Goal: Task Accomplishment & Management: Manage account settings

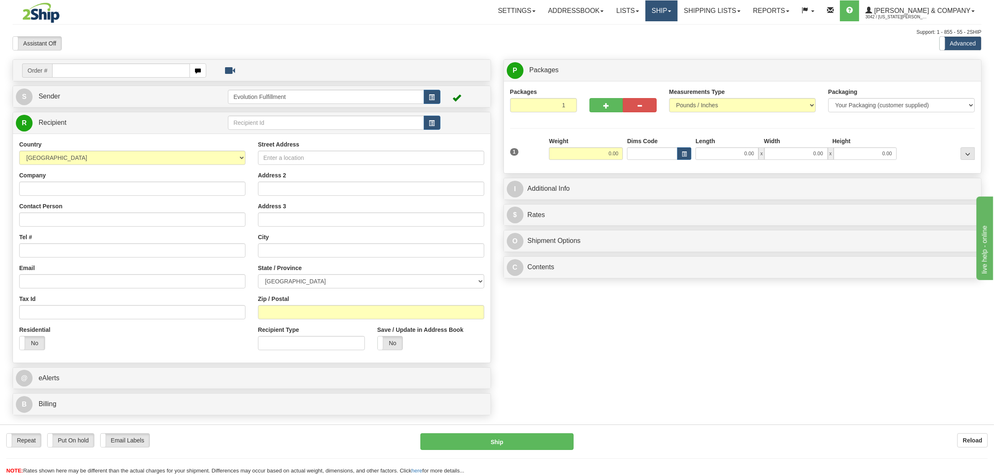
click at [677, 8] on link "Ship" at bounding box center [661, 10] width 32 height 21
click at [668, 41] on span "OnHold / Order Queue" at bounding box center [639, 40] width 59 height 7
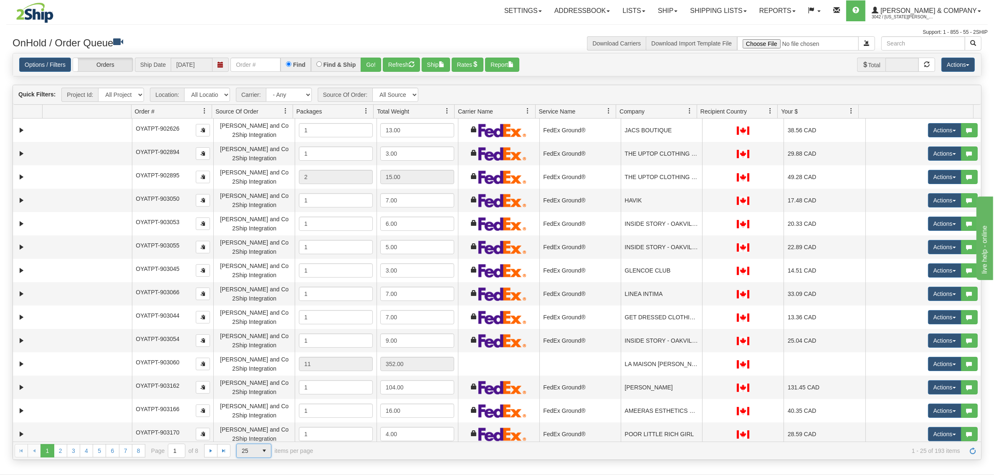
click at [251, 454] on span "25" at bounding box center [247, 450] width 11 height 8
click at [255, 435] on li "100" at bounding box center [254, 438] width 34 height 12
click at [689, 110] on span at bounding box center [689, 111] width 7 height 7
click at [701, 136] on span "Sort Ascending" at bounding box center [716, 130] width 66 height 23
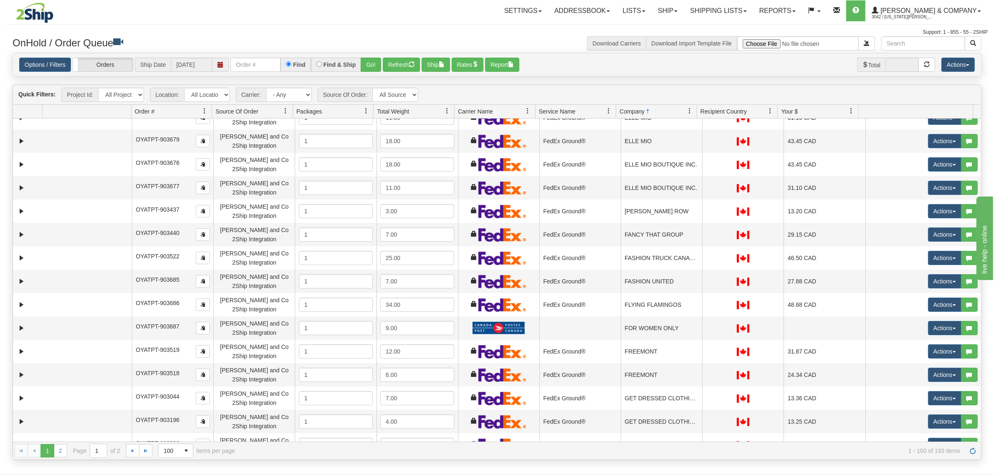
scroll to position [887, 0]
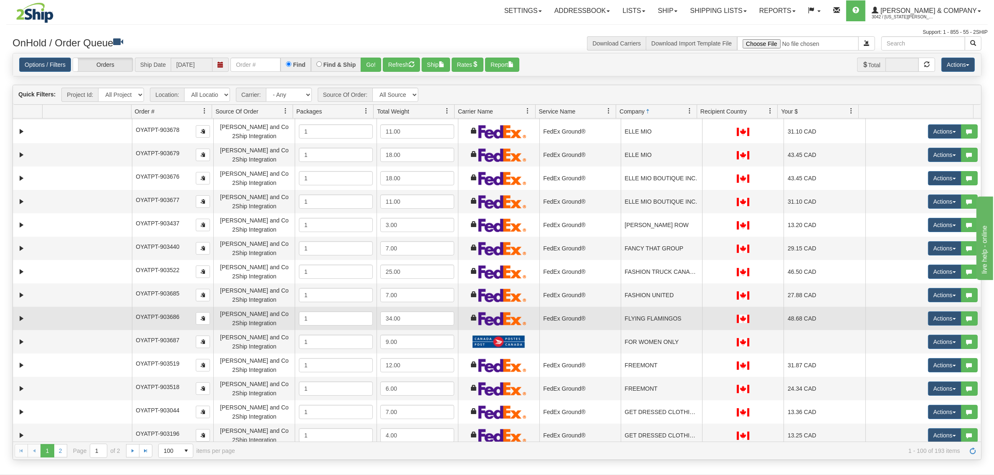
click at [643, 309] on td "FLYING FLAMINGOS" at bounding box center [660, 318] width 81 height 23
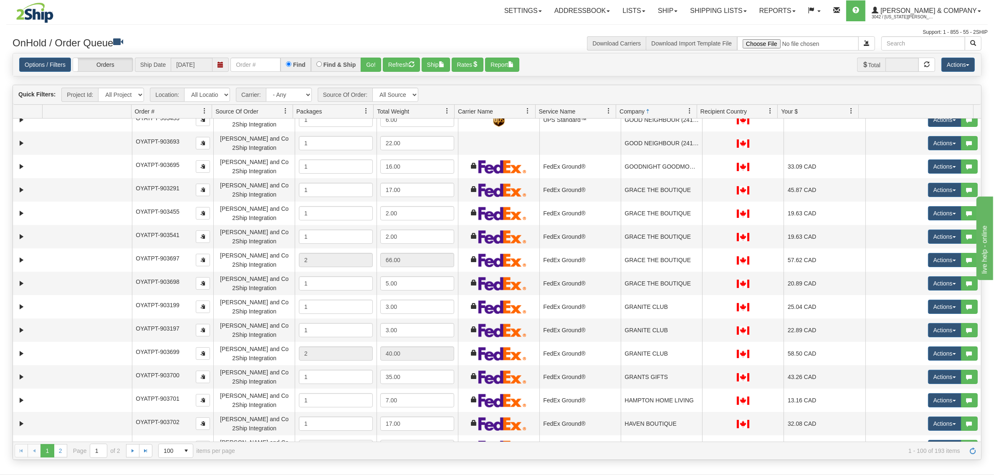
scroll to position [1460, 0]
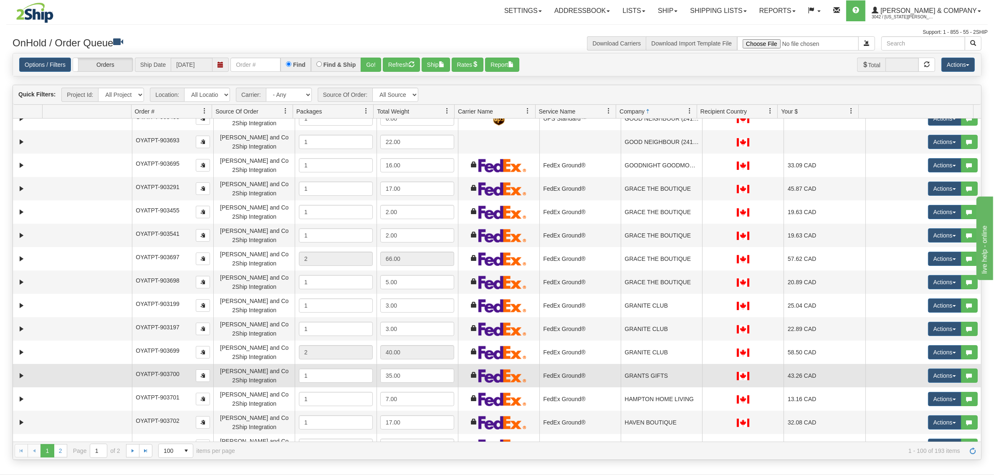
click at [651, 372] on td "GRANTS GIFTS" at bounding box center [660, 375] width 81 height 23
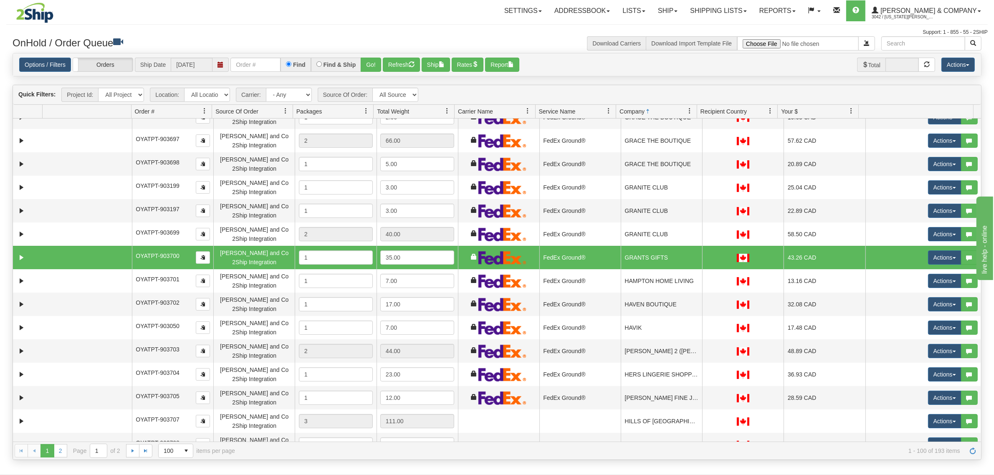
scroll to position [1669, 0]
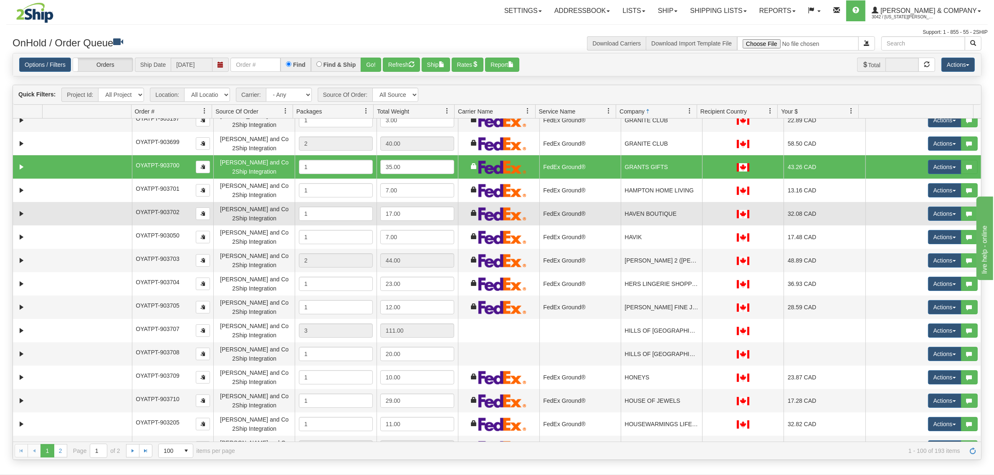
click at [653, 213] on td "HAVEN BOUTIQUE" at bounding box center [660, 213] width 81 height 23
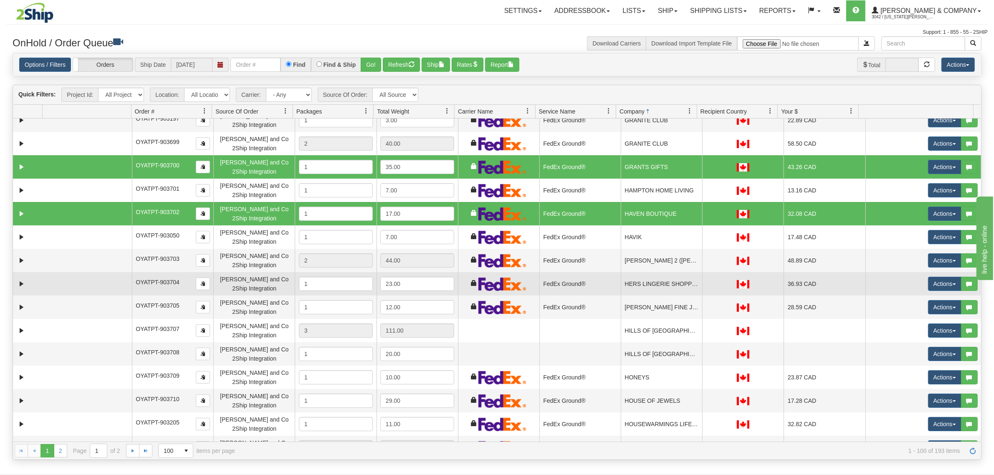
click at [653, 282] on td "HERS LINGERIE SHOPPE INC." at bounding box center [660, 283] width 81 height 23
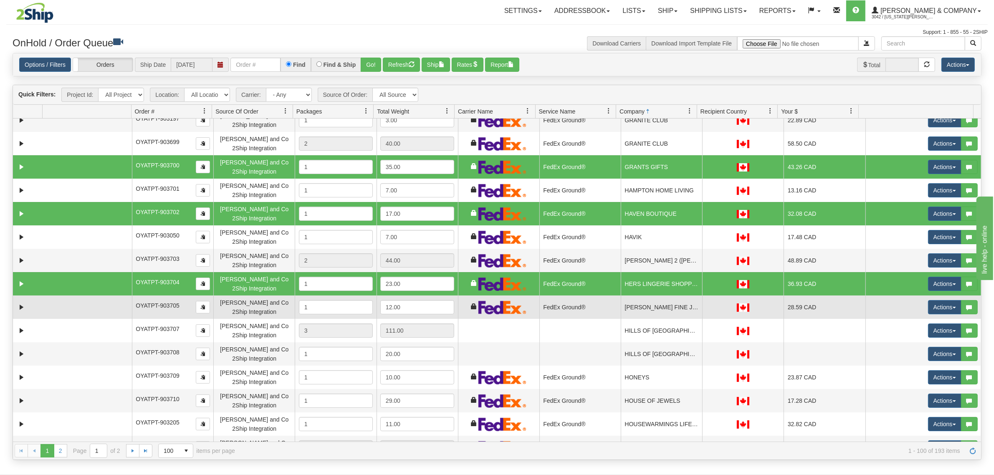
click at [644, 301] on td "HICKOX FINE JEWELLERY" at bounding box center [660, 306] width 81 height 23
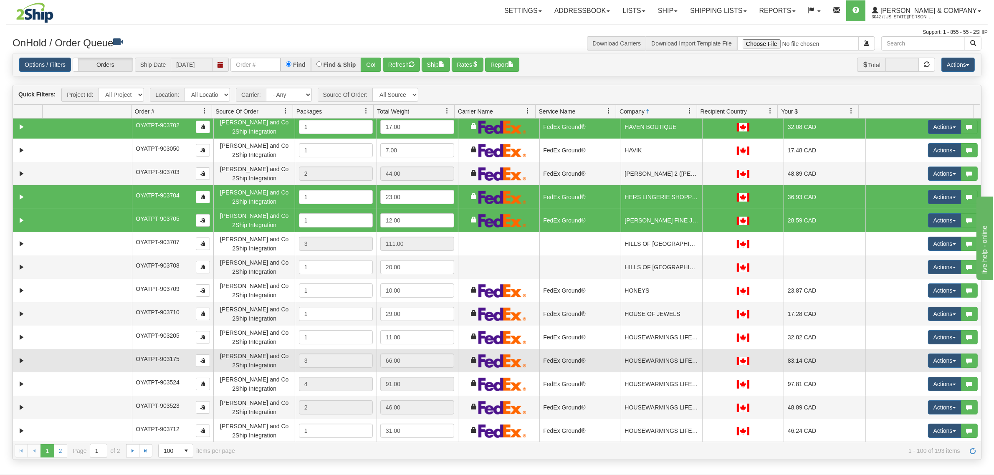
scroll to position [1721, 0]
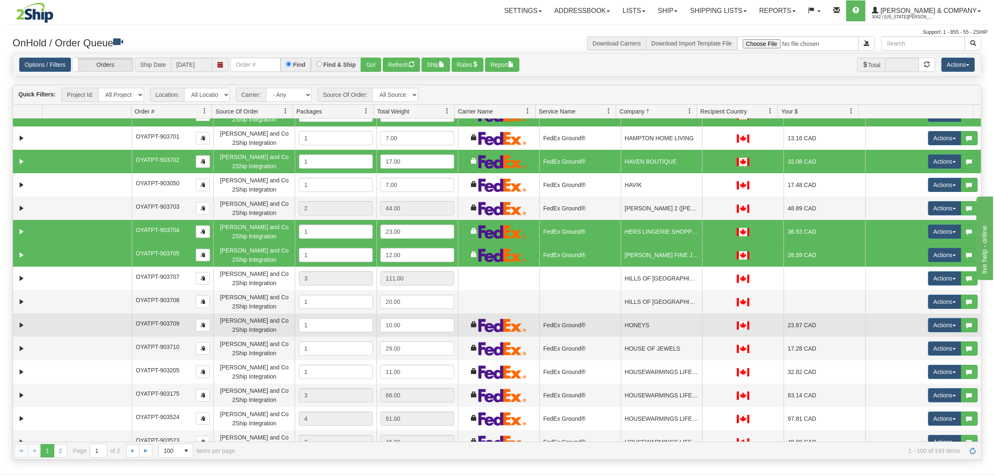
click at [633, 316] on td "HONEYS" at bounding box center [660, 324] width 81 height 23
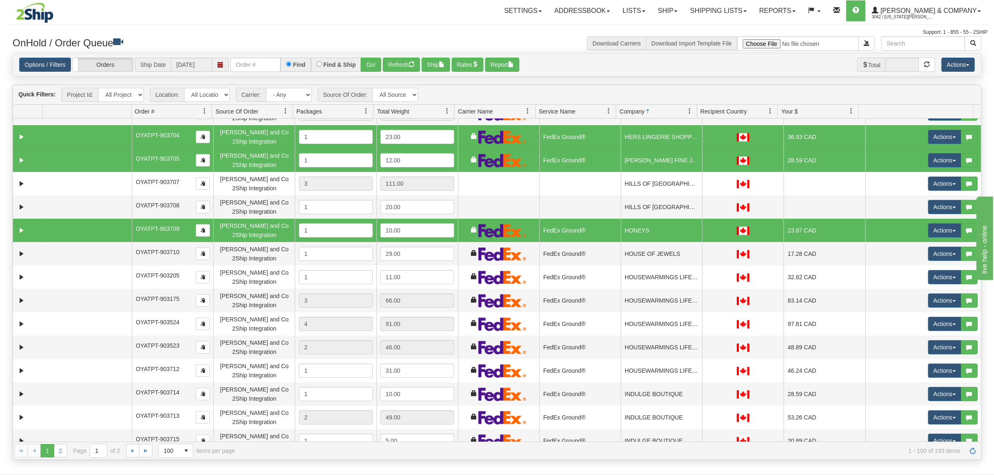
scroll to position [1826, 0]
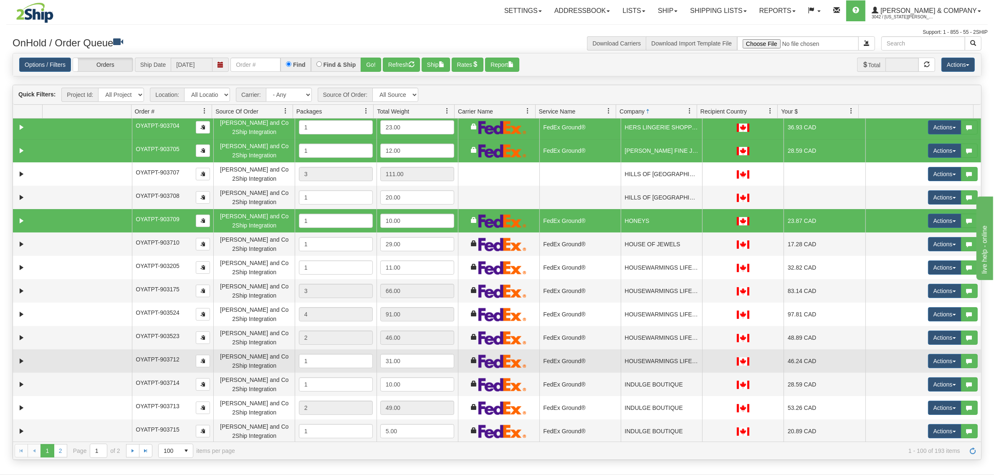
click at [647, 355] on td "HOUSEWARMINGS LIFESTYLE STORE" at bounding box center [660, 360] width 81 height 23
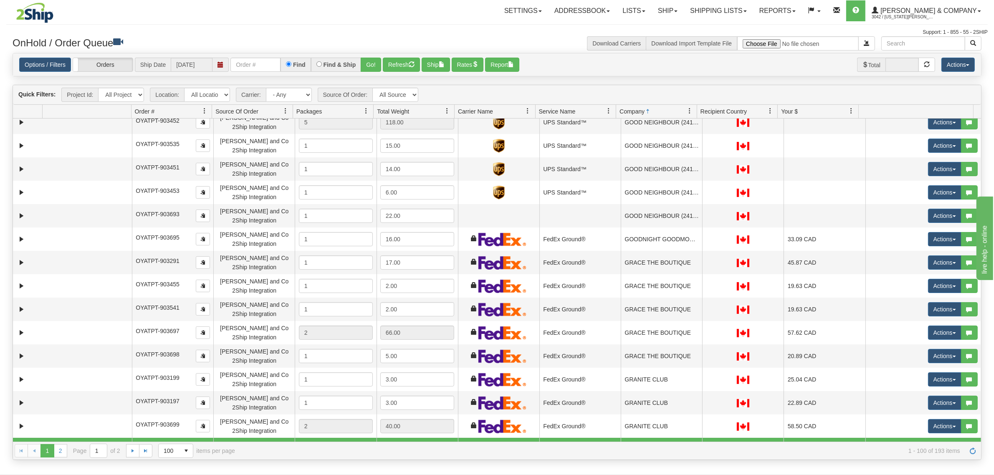
scroll to position [1074, 0]
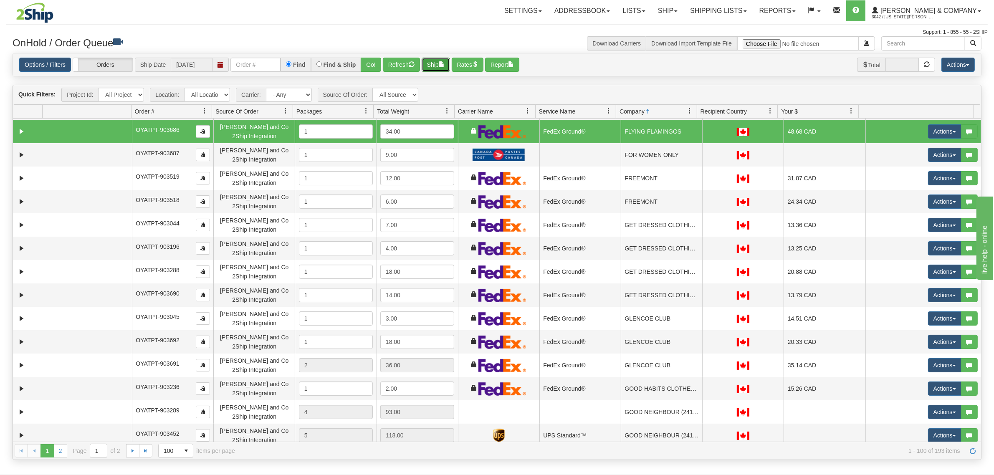
click at [436, 66] on button "Ship" at bounding box center [435, 65] width 28 height 14
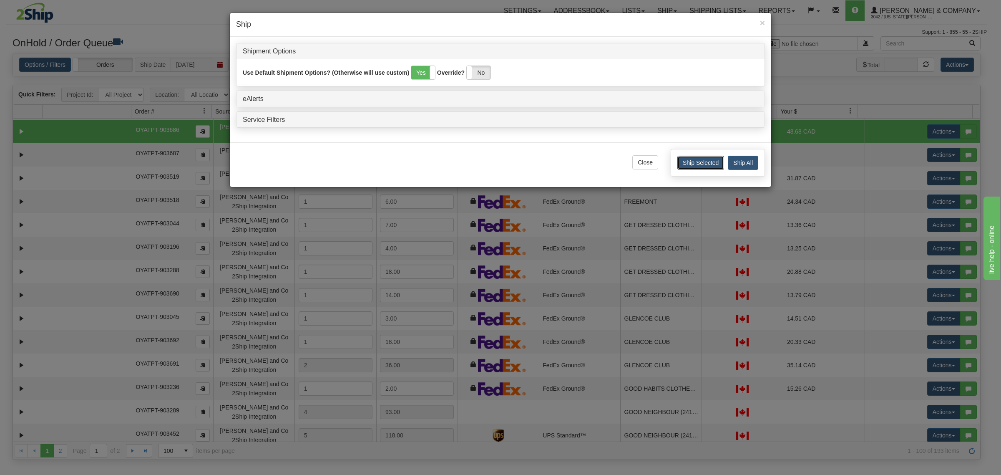
click at [701, 165] on button "Ship Selected" at bounding box center [701, 163] width 47 height 14
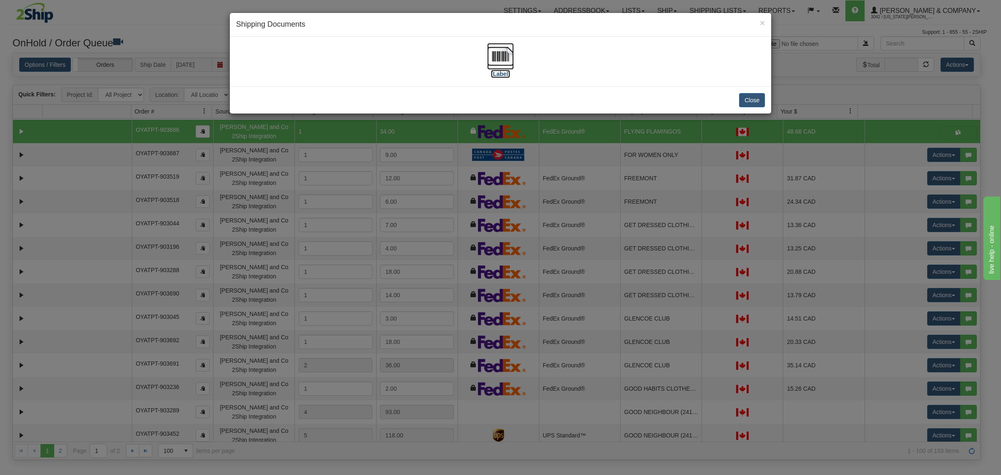
click at [502, 54] on img at bounding box center [500, 56] width 27 height 27
click at [755, 102] on button "Close" at bounding box center [752, 100] width 26 height 14
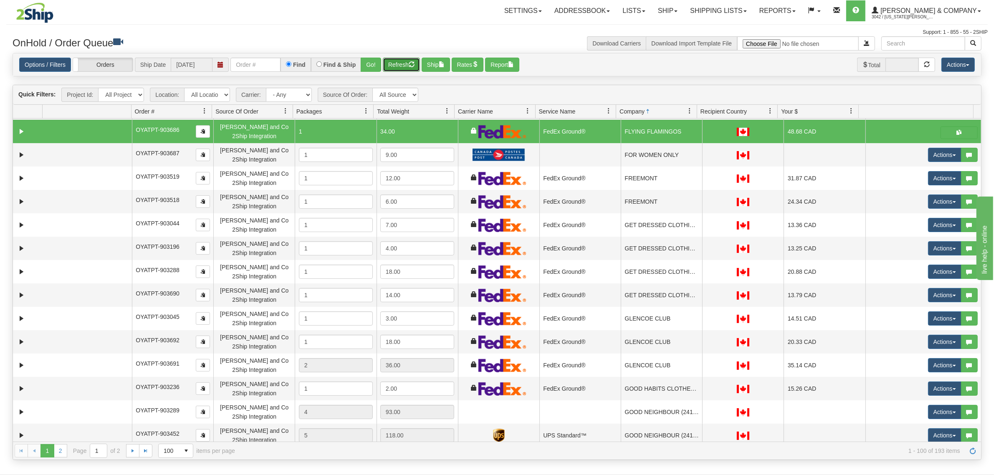
click at [403, 65] on button "Refresh" at bounding box center [401, 65] width 37 height 14
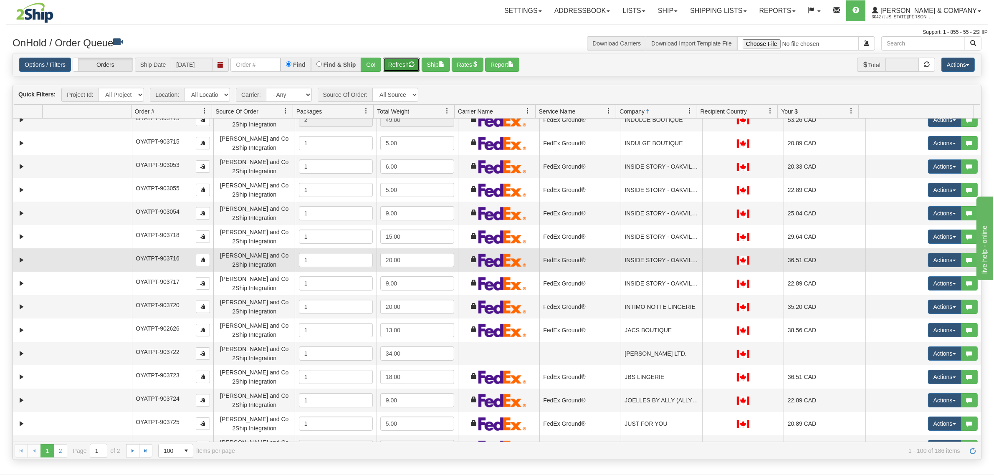
scroll to position [1960, 0]
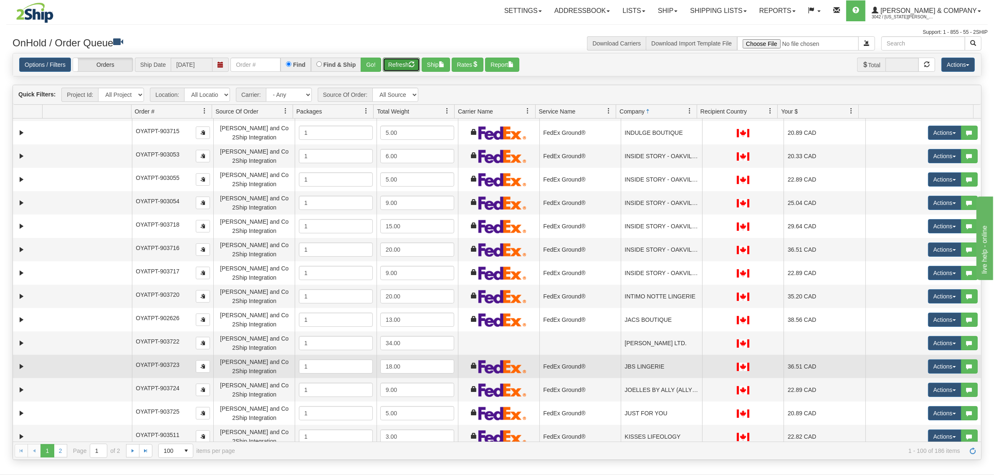
click at [640, 357] on td "JBS LINGERIE" at bounding box center [660, 366] width 81 height 23
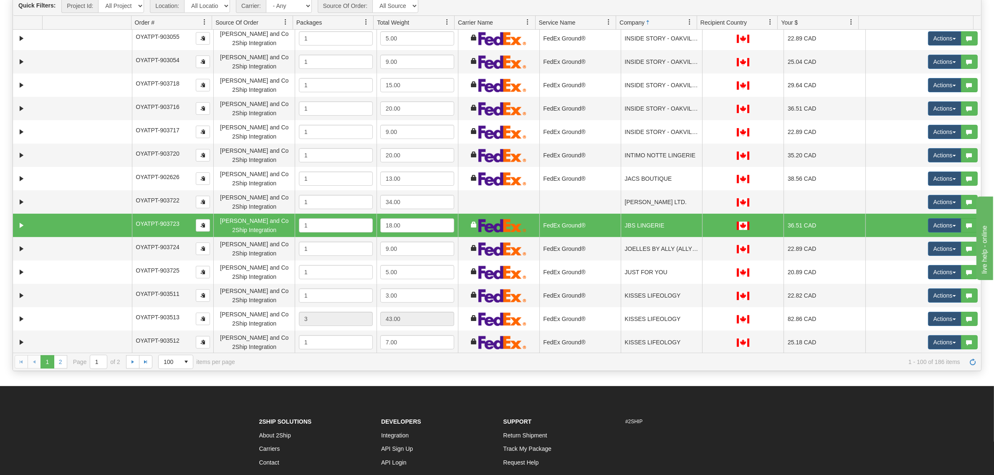
scroll to position [104, 0]
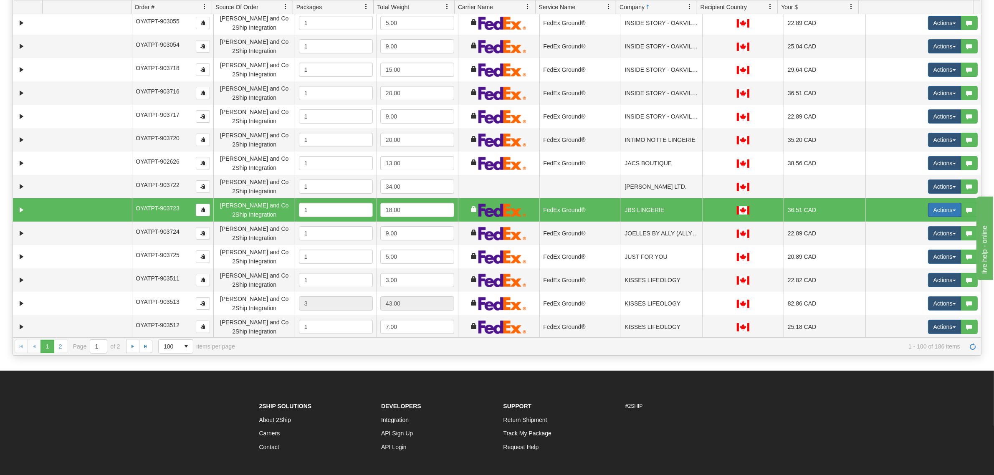
click at [928, 207] on button "Actions" at bounding box center [944, 210] width 33 height 14
click at [904, 257] on span "Ship" at bounding box center [911, 258] width 18 height 7
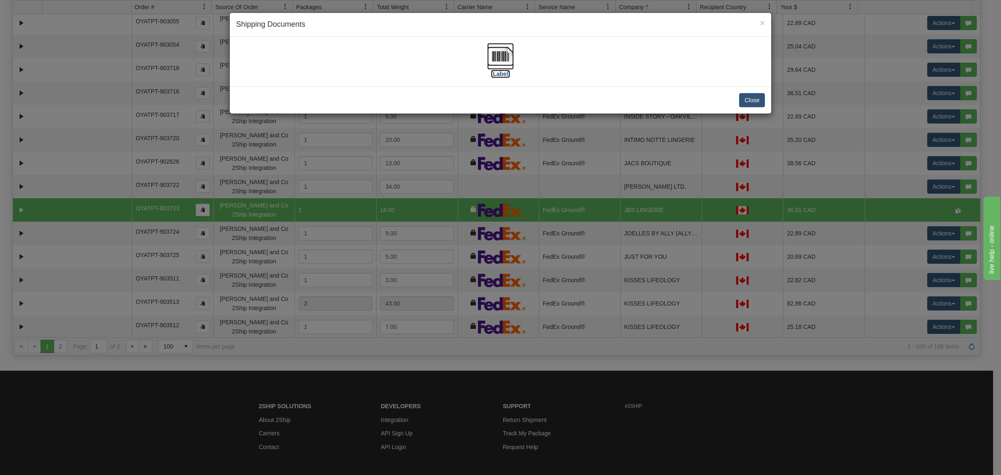
click at [495, 54] on img at bounding box center [500, 56] width 27 height 27
click at [754, 101] on button "Close" at bounding box center [752, 100] width 26 height 14
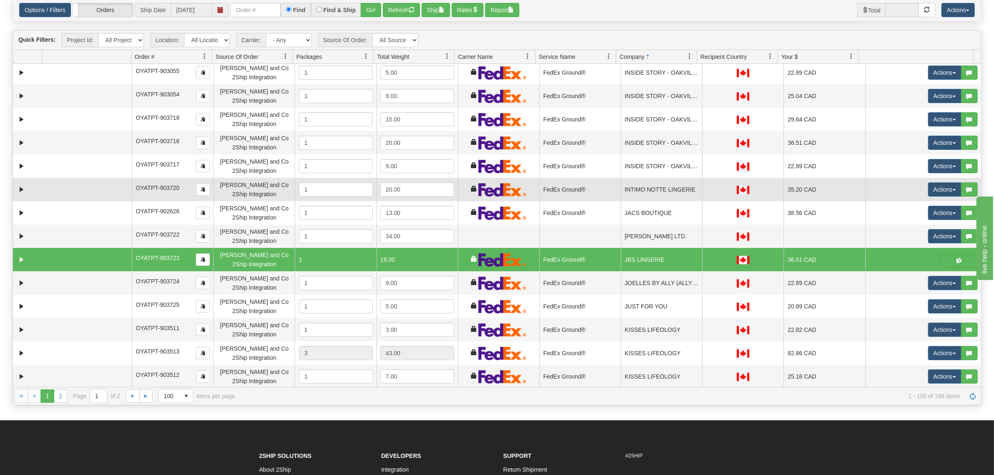
scroll to position [0, 0]
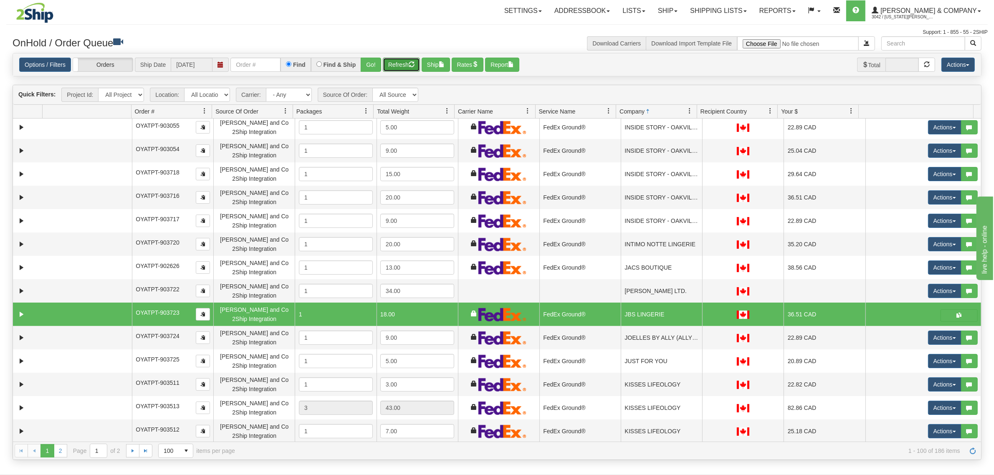
click at [403, 62] on button "Refresh" at bounding box center [401, 65] width 37 height 14
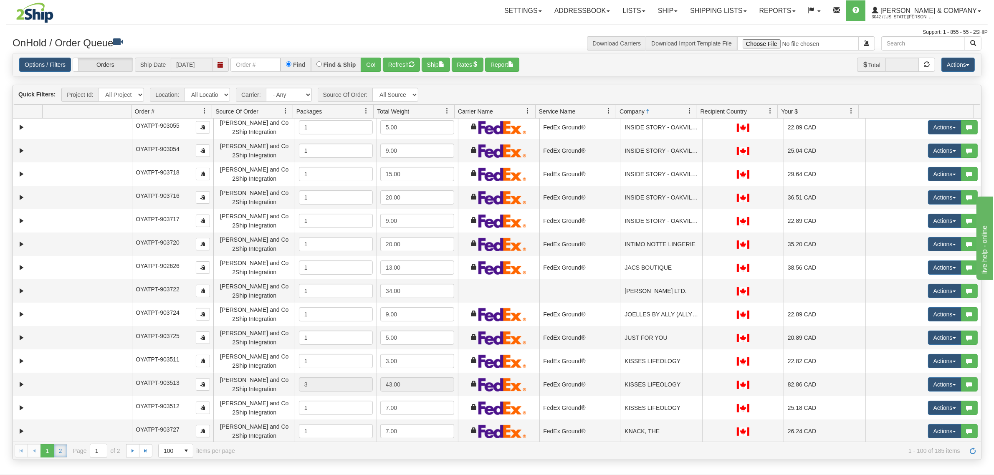
click at [55, 451] on link "2" at bounding box center [60, 450] width 13 height 13
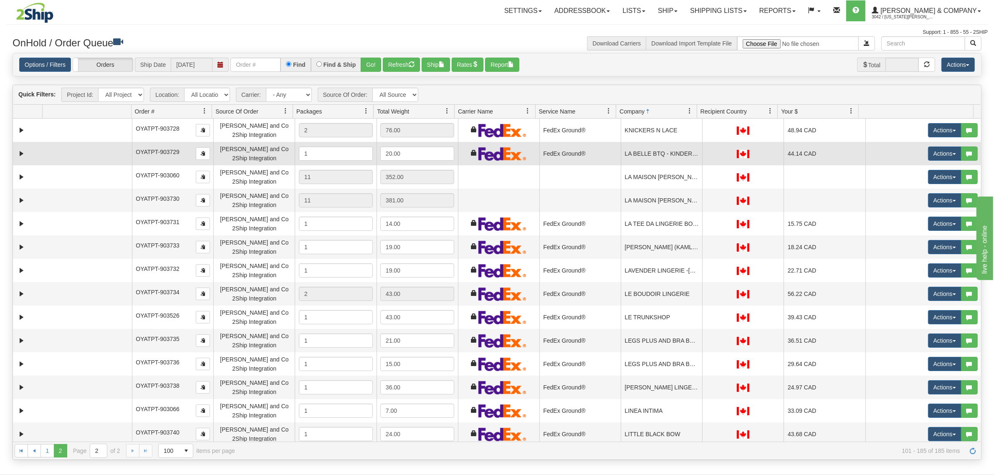
click at [666, 161] on td "LA BELLE BTQ - KINDERSLEY" at bounding box center [660, 153] width 81 height 23
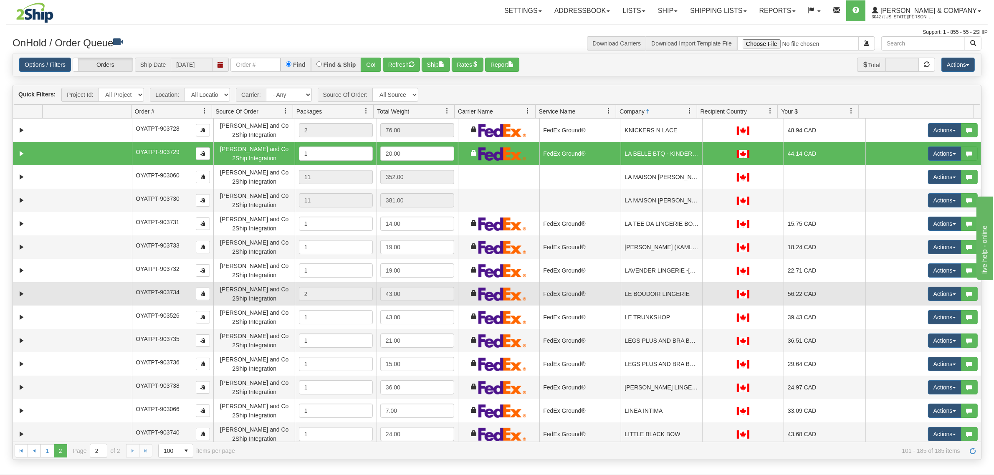
click at [646, 300] on td "LE BOUDOIR LINGERIE" at bounding box center [660, 293] width 81 height 23
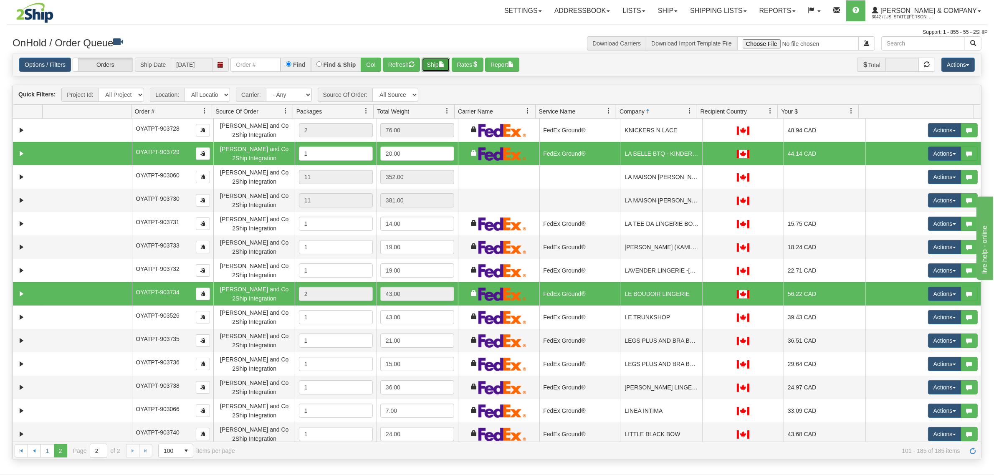
click at [434, 66] on button "Ship" at bounding box center [435, 65] width 28 height 14
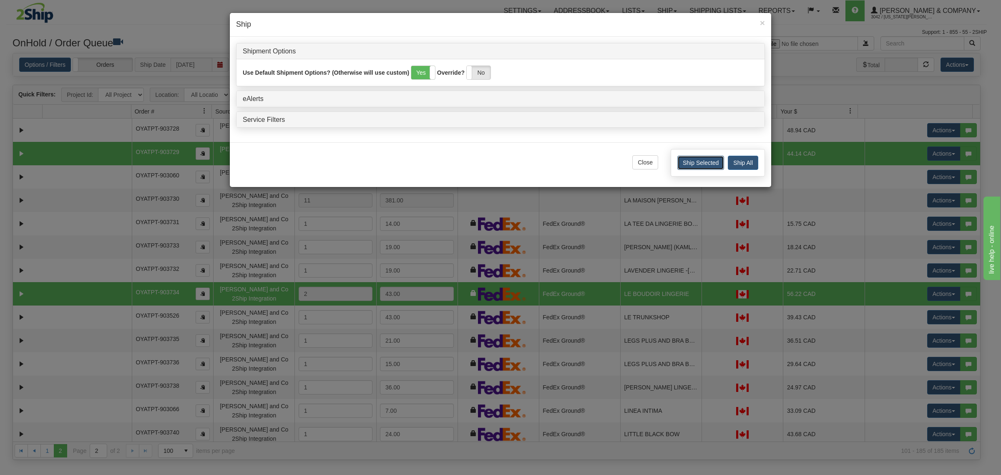
click at [692, 165] on button "Ship Selected" at bounding box center [701, 163] width 47 height 14
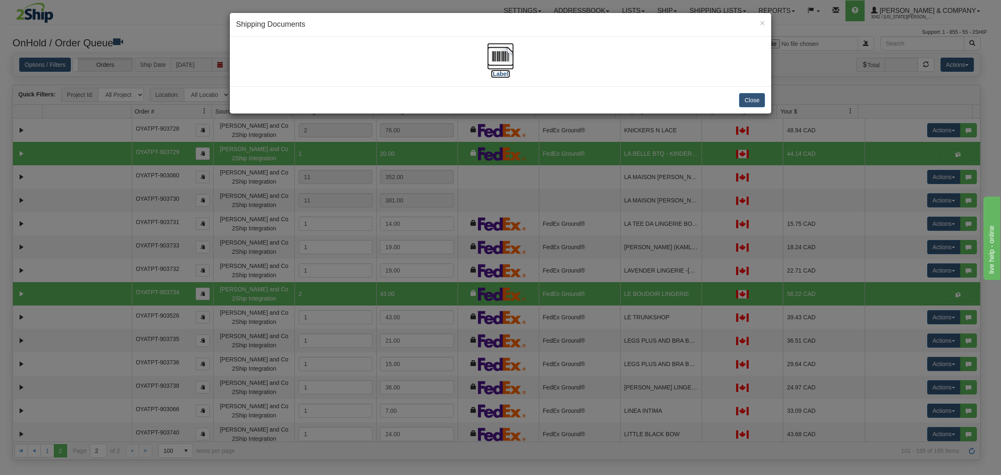
click at [499, 51] on img at bounding box center [500, 56] width 27 height 27
click at [748, 101] on button "Close" at bounding box center [752, 100] width 26 height 14
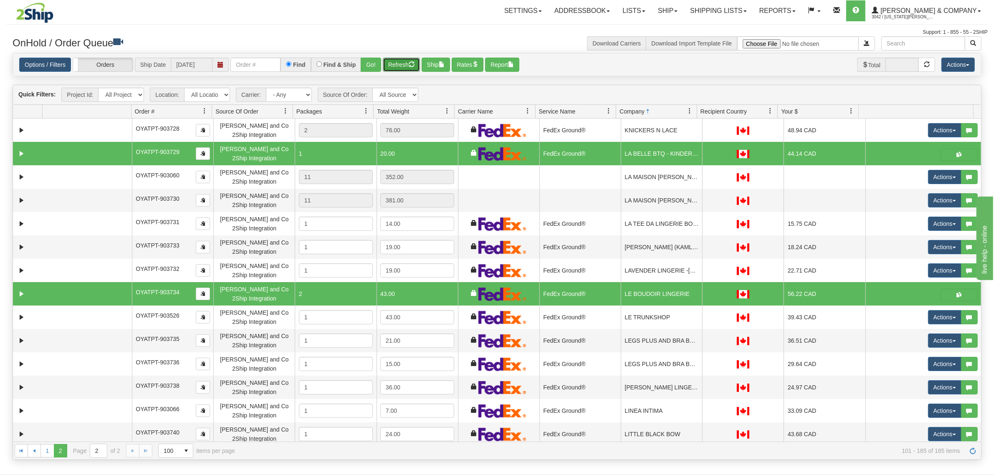
click at [408, 67] on button "Refresh" at bounding box center [401, 65] width 37 height 14
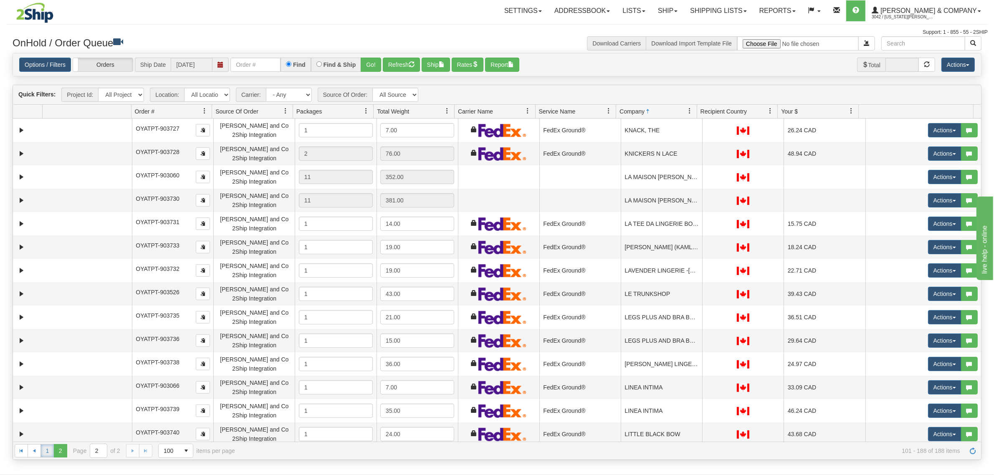
click at [43, 451] on link "1" at bounding box center [46, 450] width 13 height 13
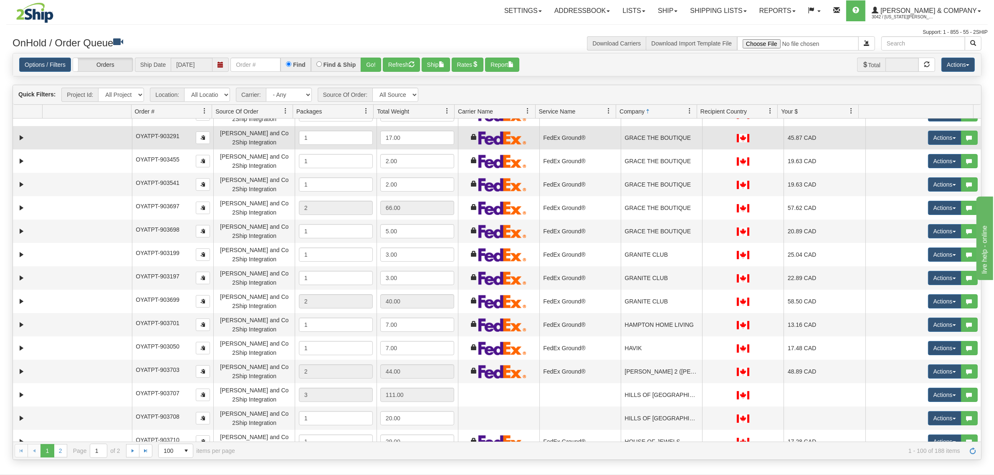
scroll to position [1513, 0]
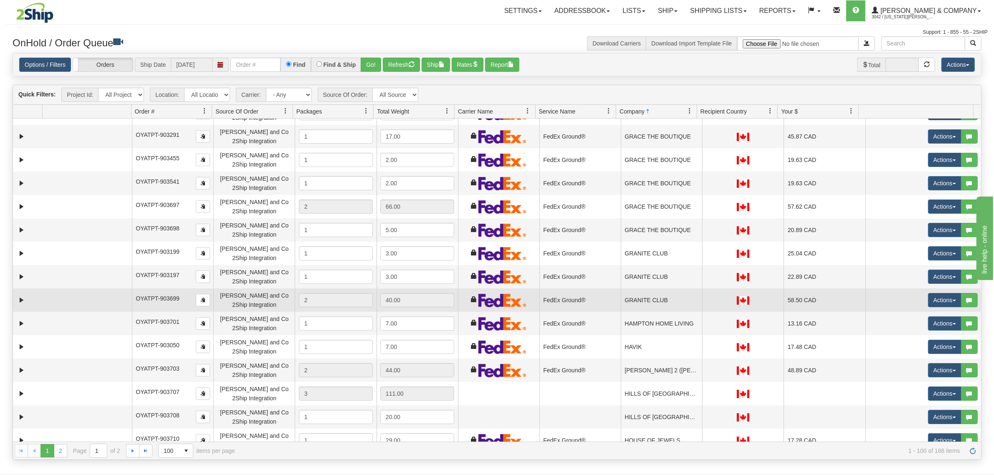
click at [655, 307] on td "GRANITE CLUB" at bounding box center [660, 299] width 81 height 23
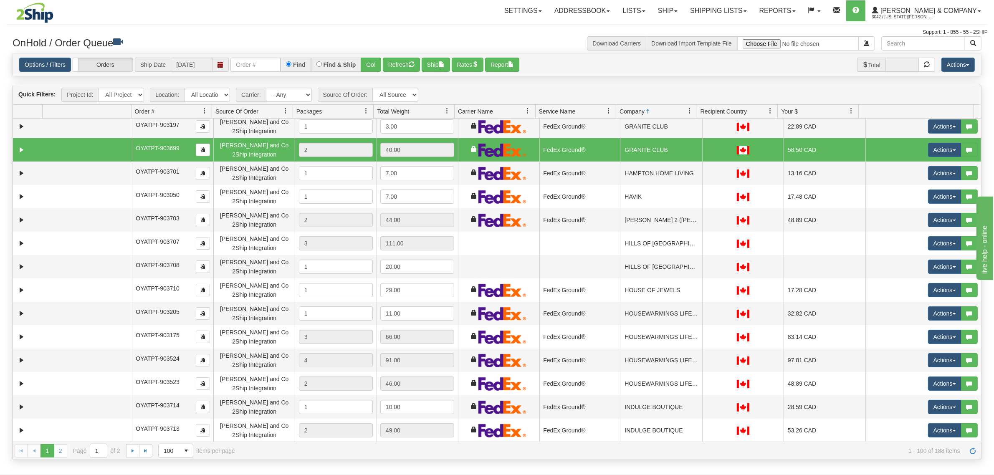
scroll to position [1669, 0]
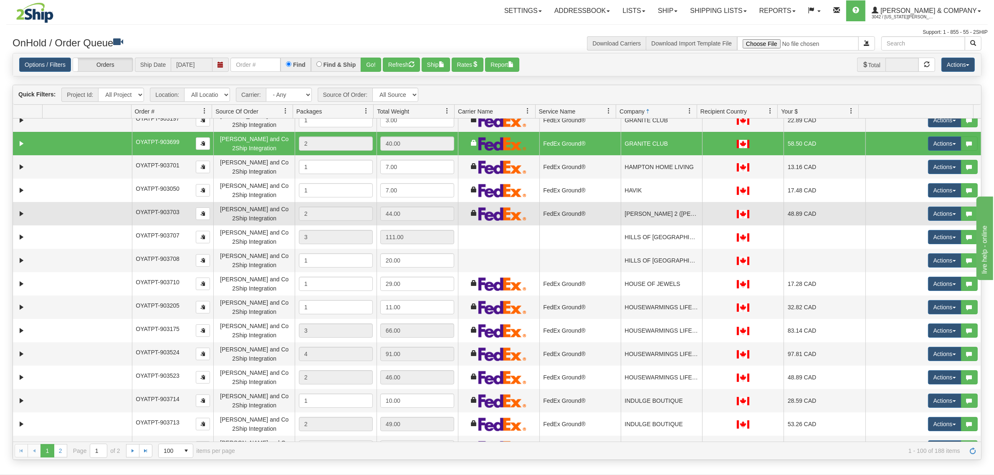
click at [653, 211] on td "HEIDI HO 2 (HEIDI MENDELSON ENT. LTD.)" at bounding box center [660, 213] width 81 height 23
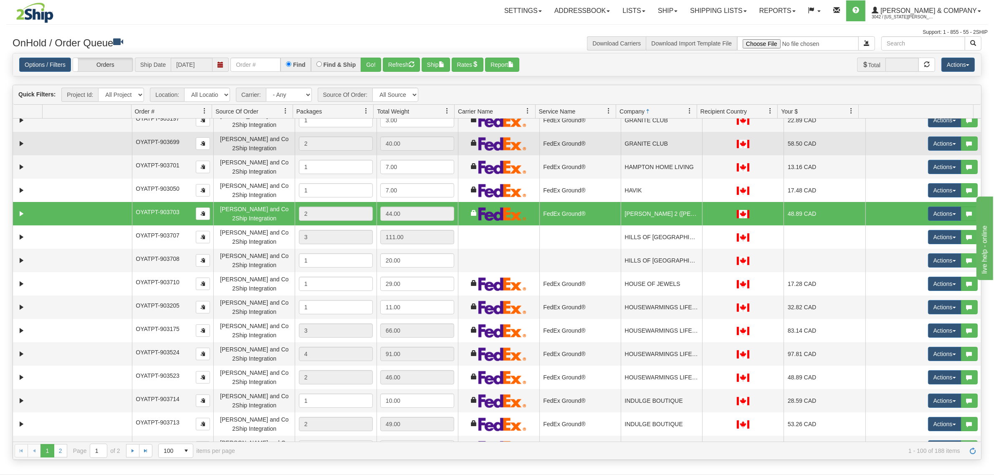
click at [653, 146] on td "GRANITE CLUB" at bounding box center [660, 143] width 81 height 23
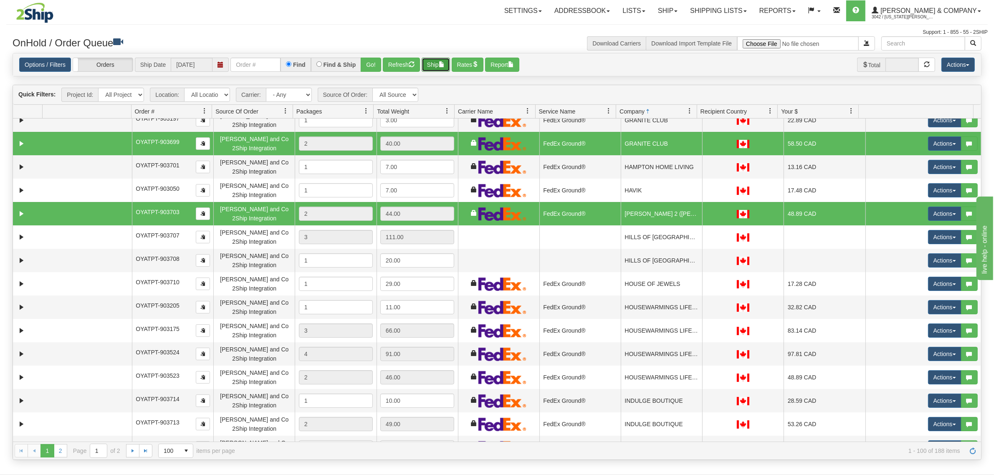
click at [441, 63] on button "Ship" at bounding box center [435, 65] width 28 height 14
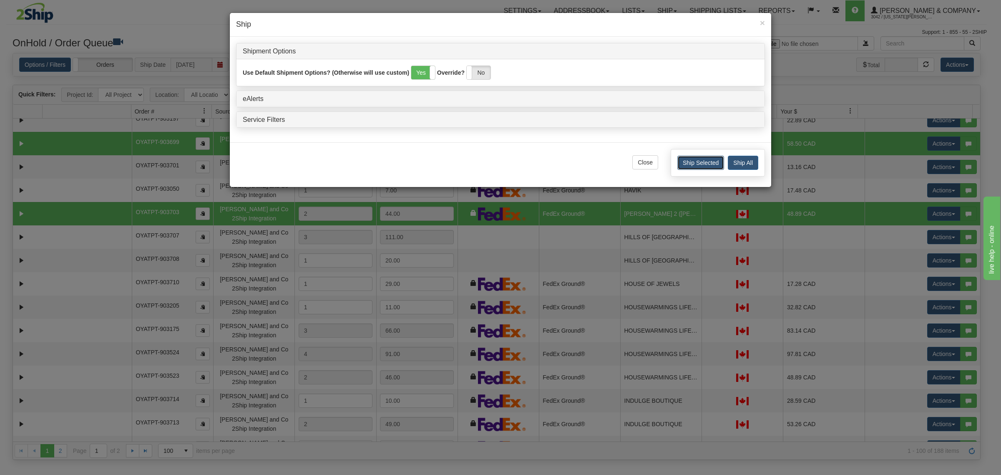
click at [691, 161] on button "Ship Selected" at bounding box center [701, 163] width 47 height 14
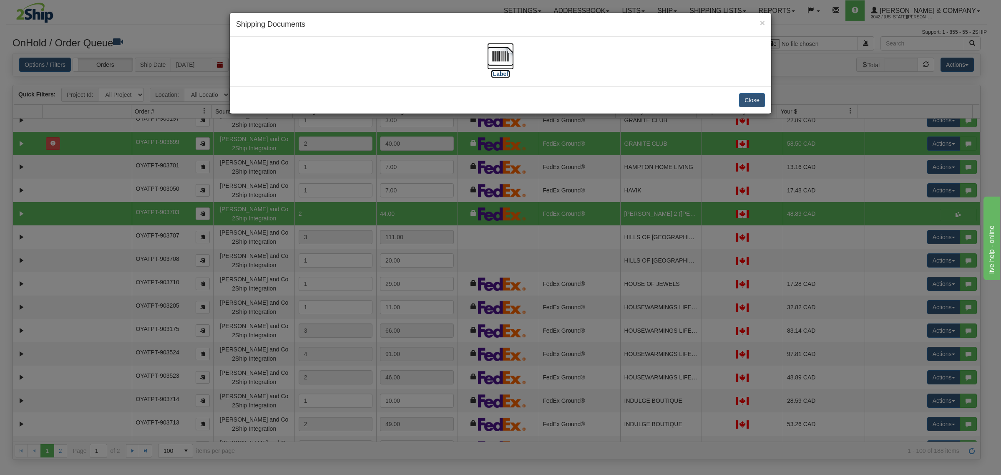
click at [504, 59] on img at bounding box center [500, 56] width 27 height 27
click at [748, 99] on button "Close" at bounding box center [752, 100] width 26 height 14
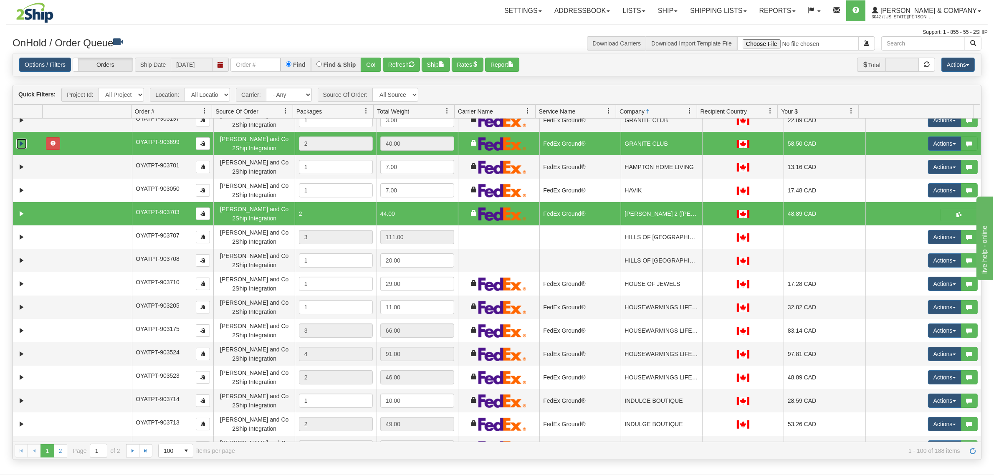
click at [23, 144] on link "Expand" at bounding box center [21, 144] width 10 height 10
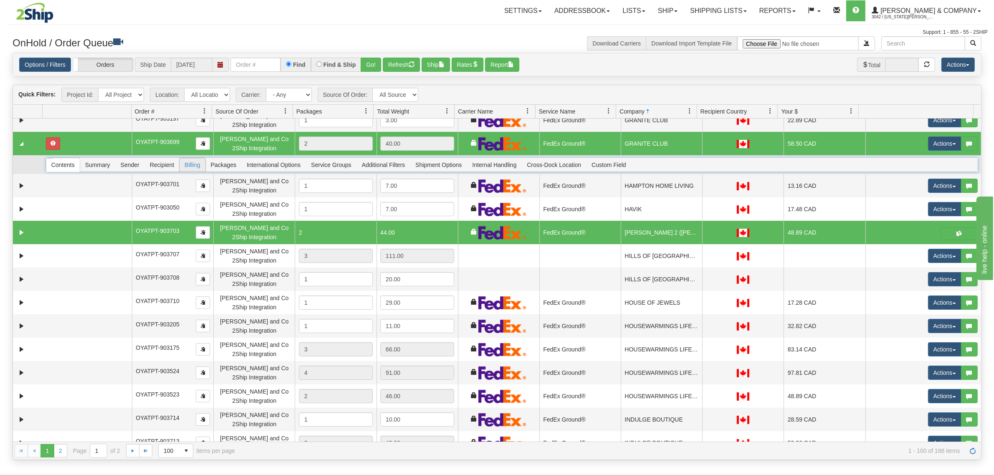
click at [179, 166] on li "Billing" at bounding box center [192, 165] width 26 height 14
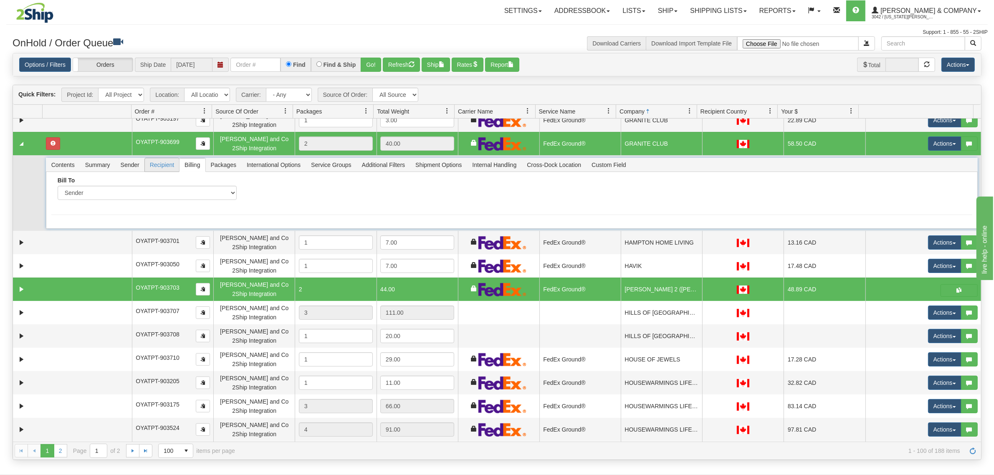
click at [170, 162] on span "Recipient" at bounding box center [162, 164] width 34 height 13
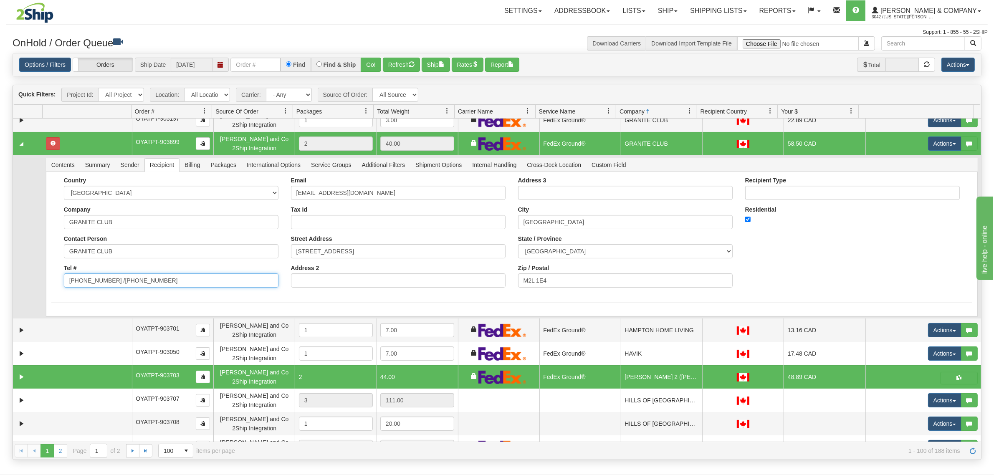
drag, startPoint x: 165, startPoint y: 276, endPoint x: 109, endPoint y: 291, distance: 57.9
click at [109, 291] on div "Country AFGHANISTAN ALAND ISLANDS ALBANIA ALGERIA AMERICAN SAMOA ANDORRA ANGOLA…" at bounding box center [171, 235] width 227 height 117
type input "(416) 510-6668"
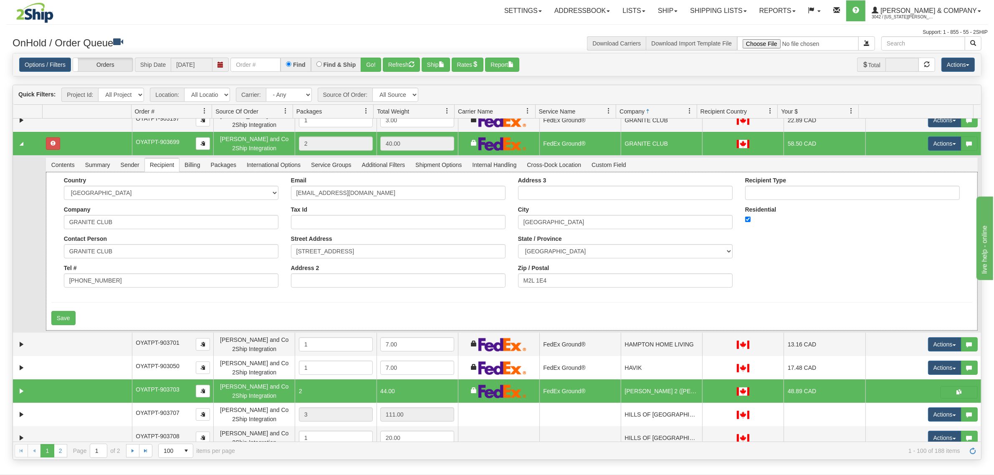
click at [90, 312] on div "Country AFGHANISTAN ALAND ISLANDS ALBANIA ALGERIA AMERICAN SAMOA ANDORRA ANGOLA…" at bounding box center [511, 251] width 931 height 159
click at [64, 313] on button "Save" at bounding box center [63, 318] width 24 height 14
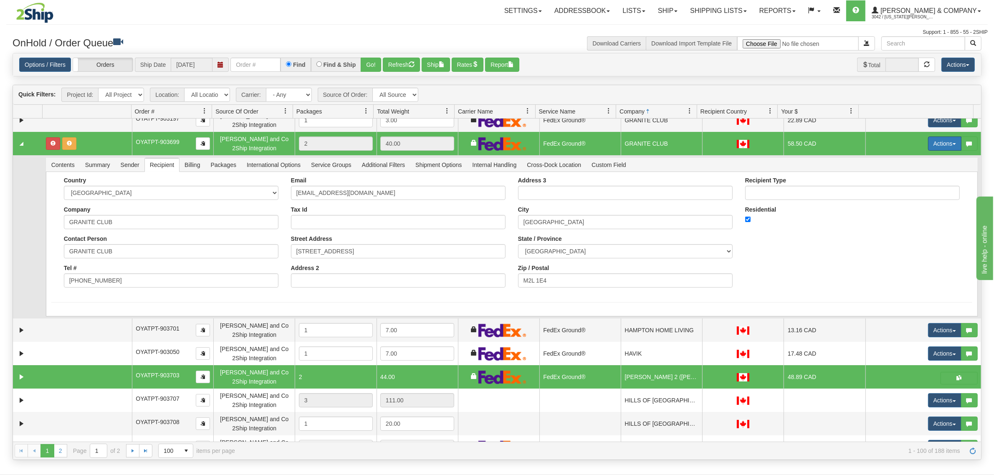
click at [928, 150] on button "Actions" at bounding box center [944, 143] width 33 height 14
click at [902, 191] on span "Ship" at bounding box center [911, 192] width 18 height 7
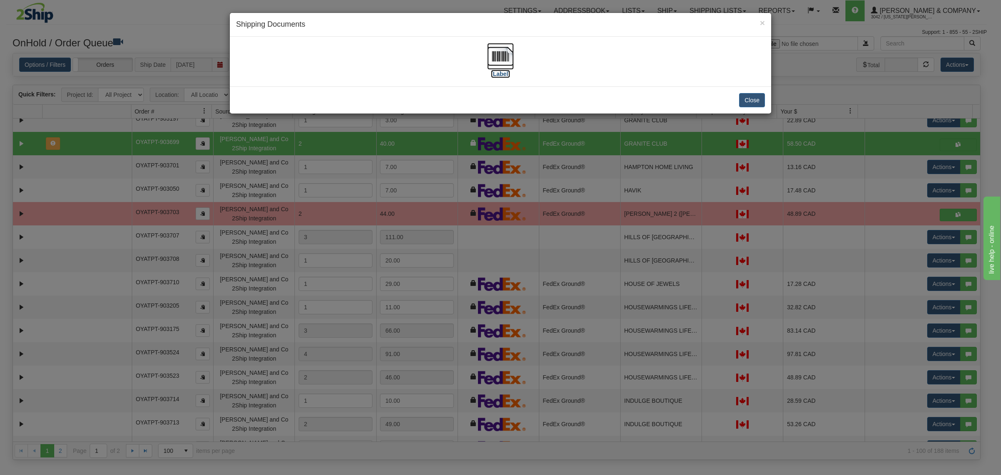
click at [502, 49] on img at bounding box center [500, 56] width 27 height 27
click at [761, 103] on button "Close" at bounding box center [752, 100] width 26 height 14
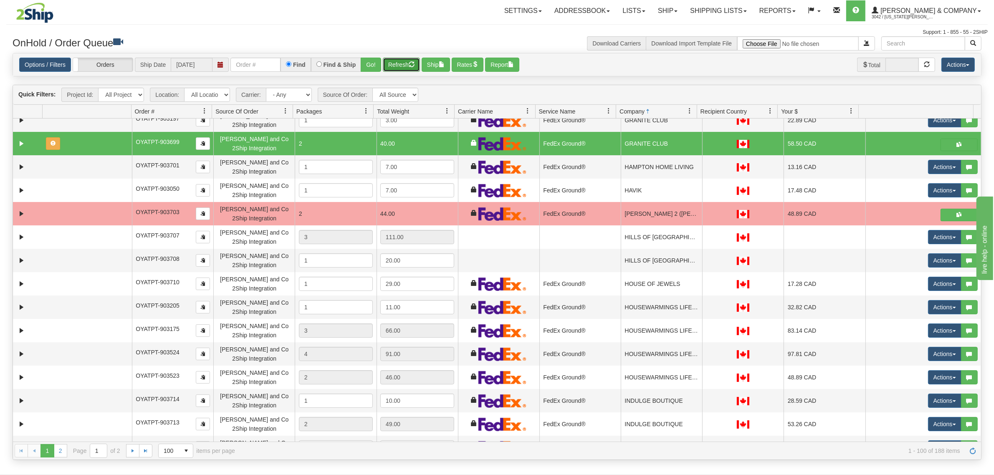
click at [401, 65] on button "Refresh" at bounding box center [401, 65] width 37 height 14
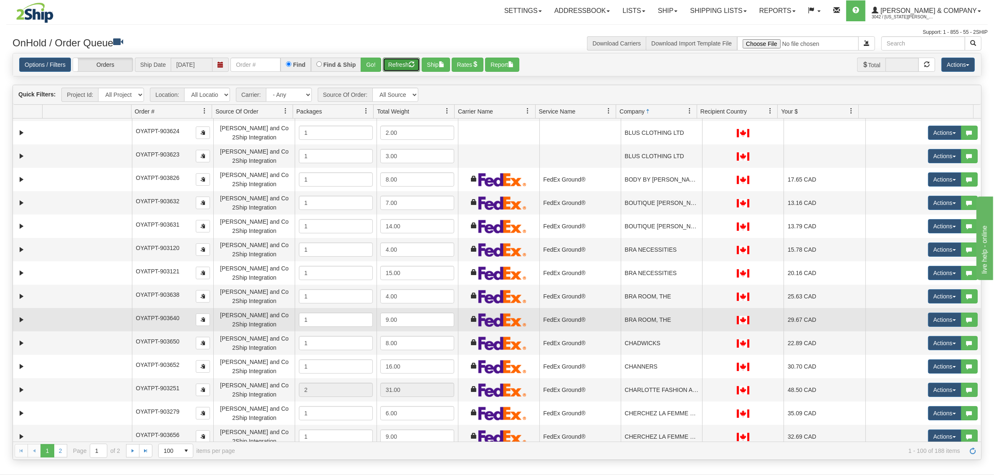
scroll to position [209, 0]
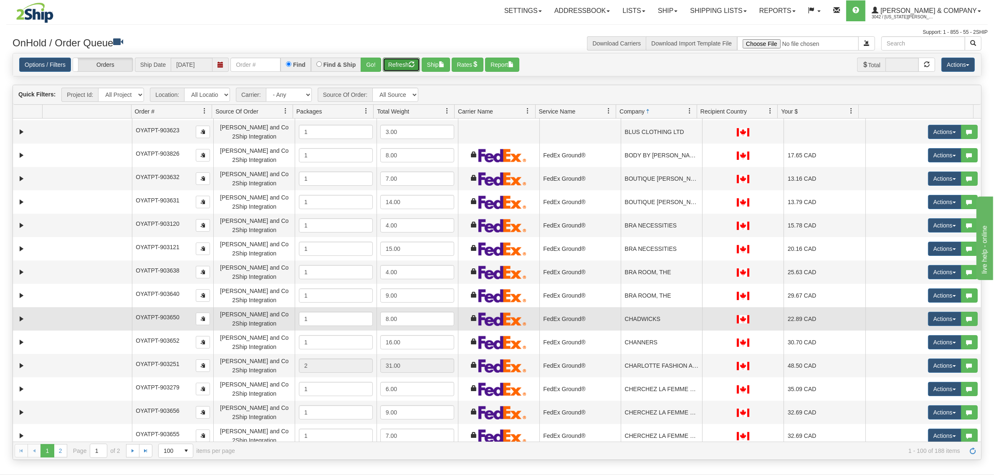
click at [639, 314] on td "CHADWICKS" at bounding box center [660, 318] width 81 height 23
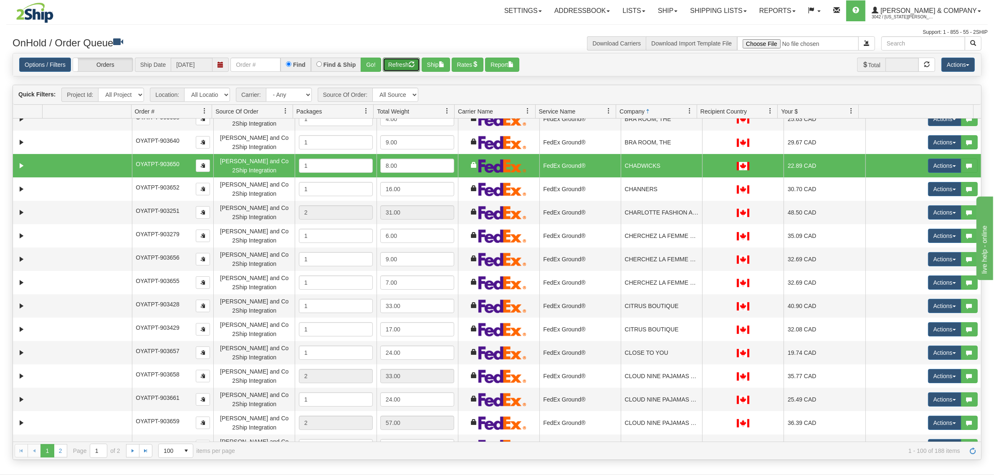
scroll to position [365, 0]
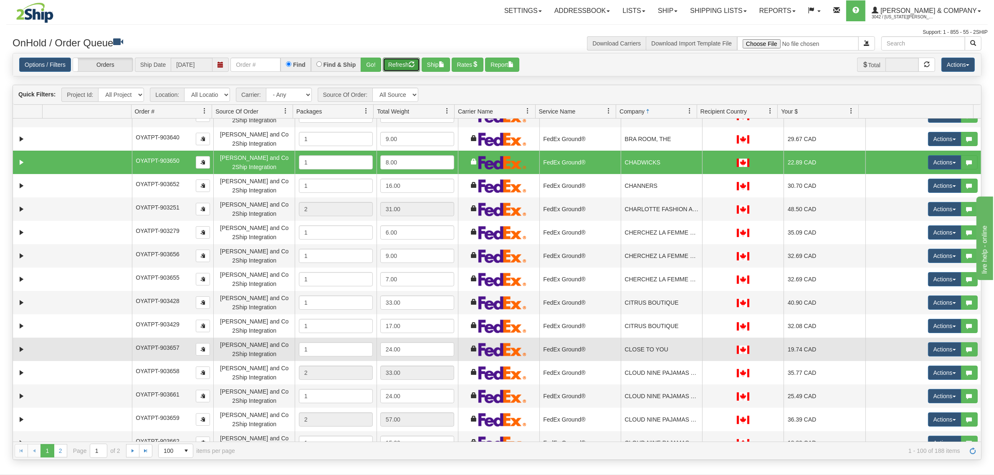
click at [647, 349] on td "CLOSE TO YOU" at bounding box center [660, 349] width 81 height 23
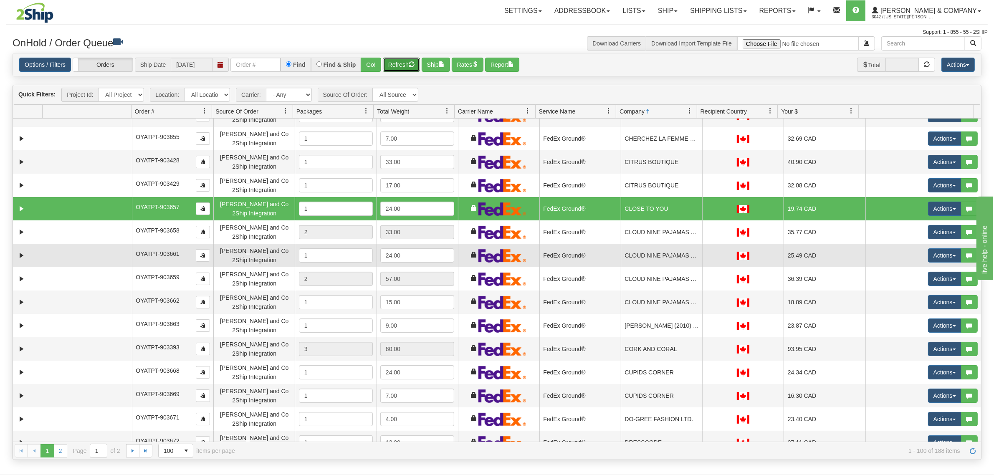
scroll to position [522, 0]
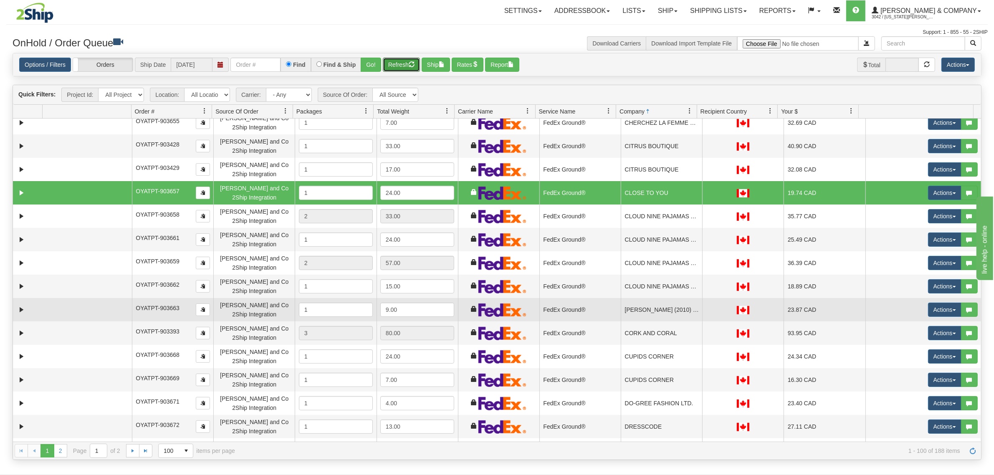
click at [670, 311] on td "CLYDE HATCH (2010) INC." at bounding box center [660, 309] width 81 height 23
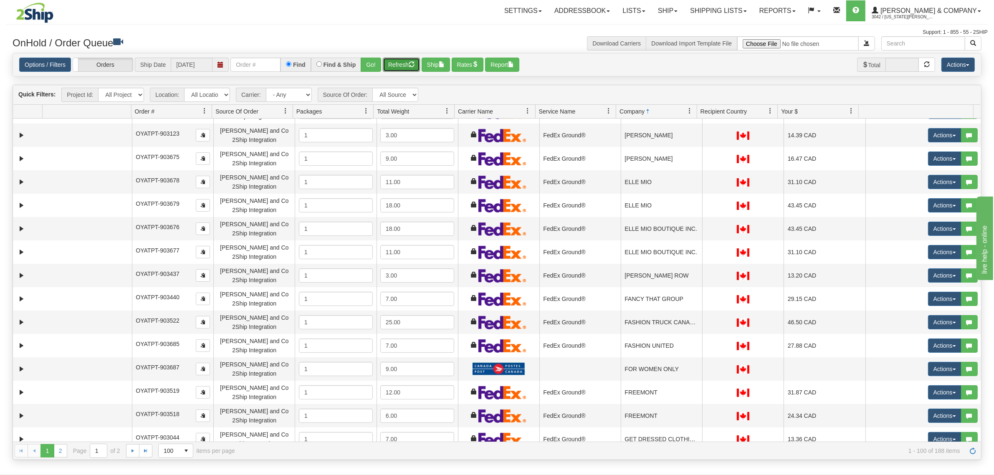
scroll to position [887, 0]
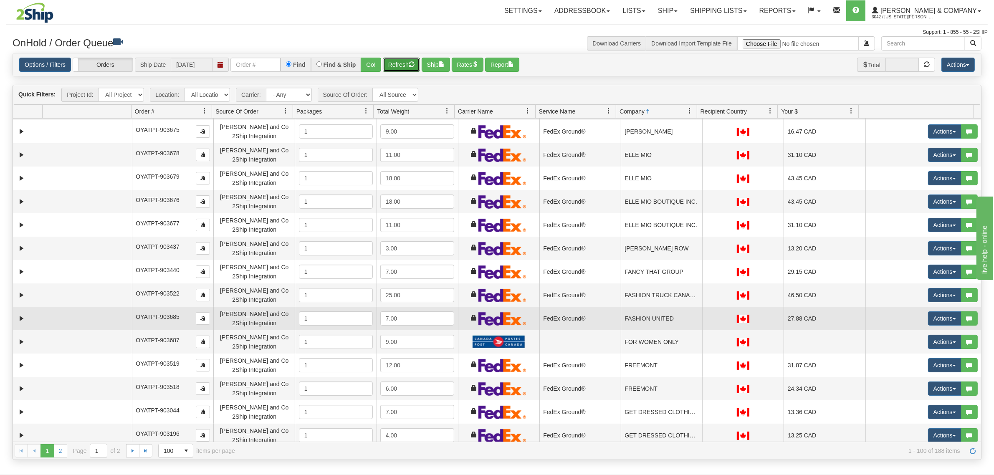
click at [664, 313] on td "FASHION UNITED" at bounding box center [660, 318] width 81 height 23
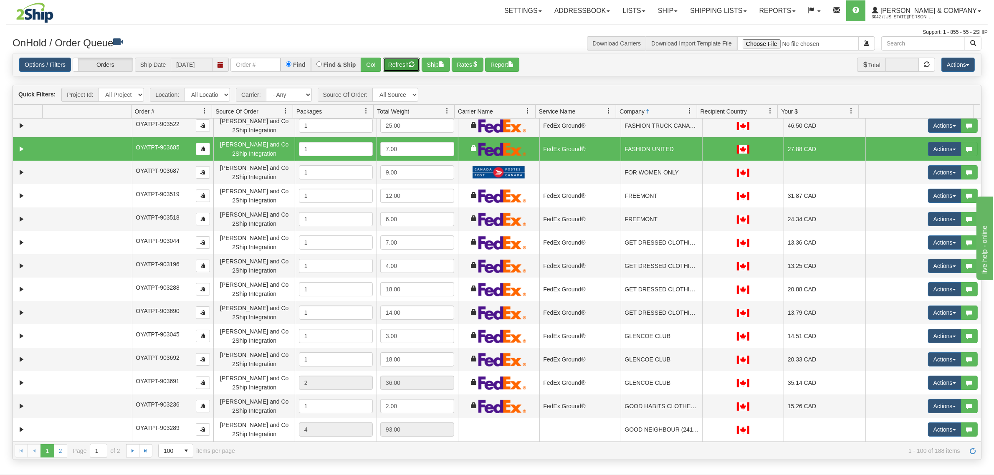
scroll to position [1043, 0]
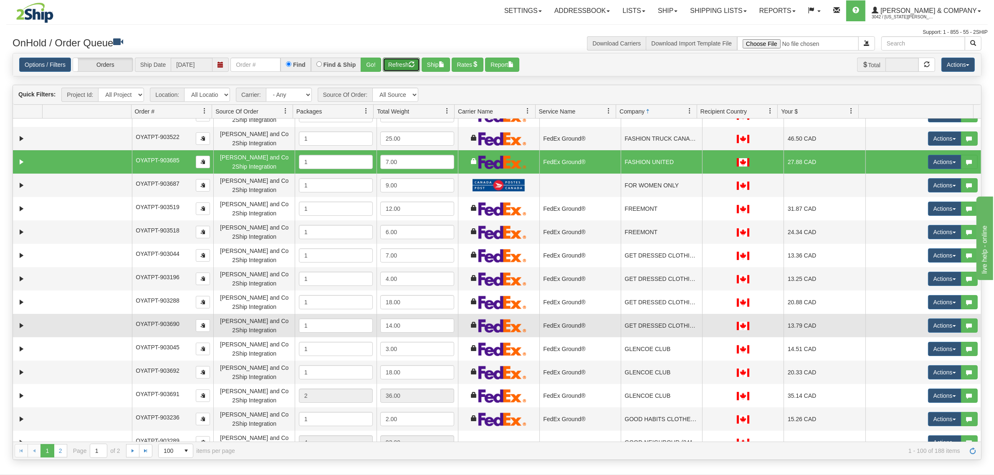
click at [661, 314] on td "GET DRESSED CLOTHING CORP." at bounding box center [660, 325] width 81 height 23
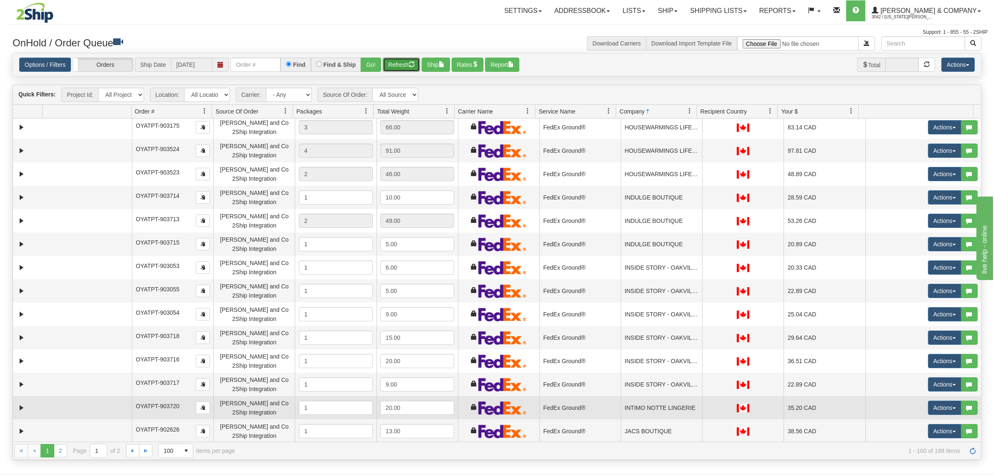
scroll to position [1878, 0]
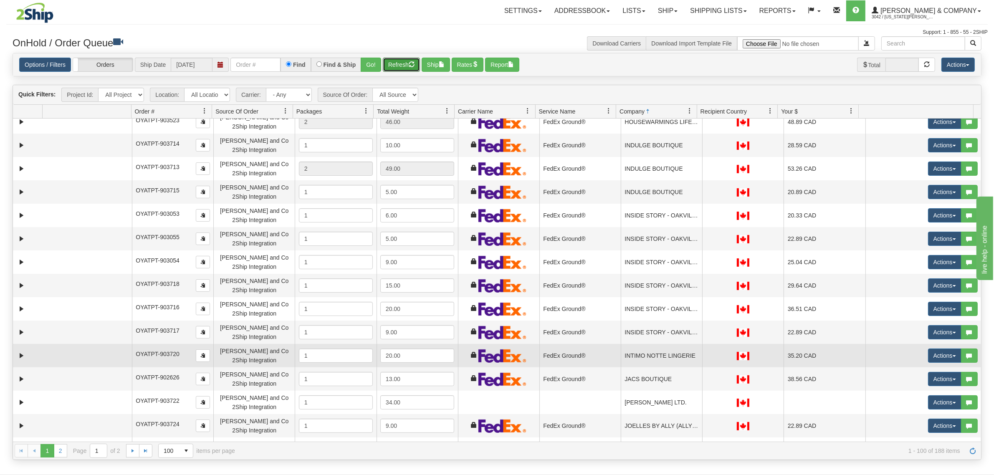
click at [664, 360] on td "INTIMO NOTTE LINGERIE" at bounding box center [660, 355] width 81 height 23
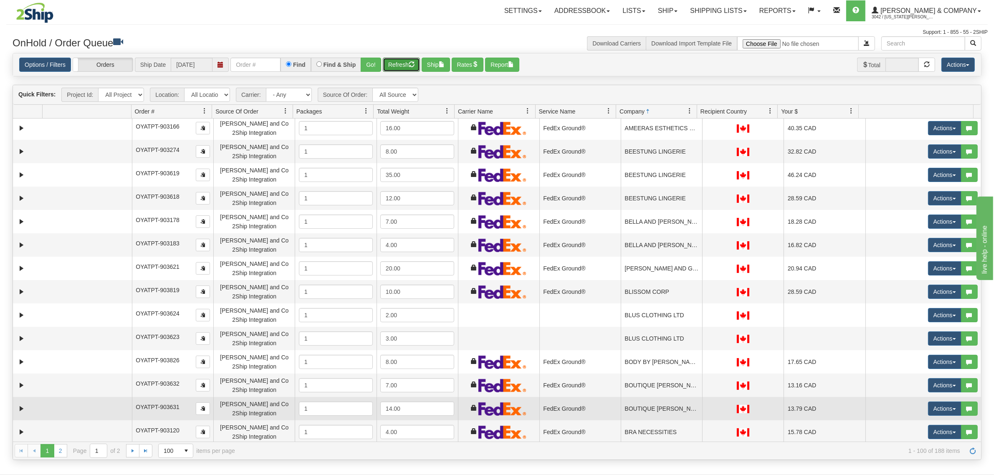
scroll to position [0, 0]
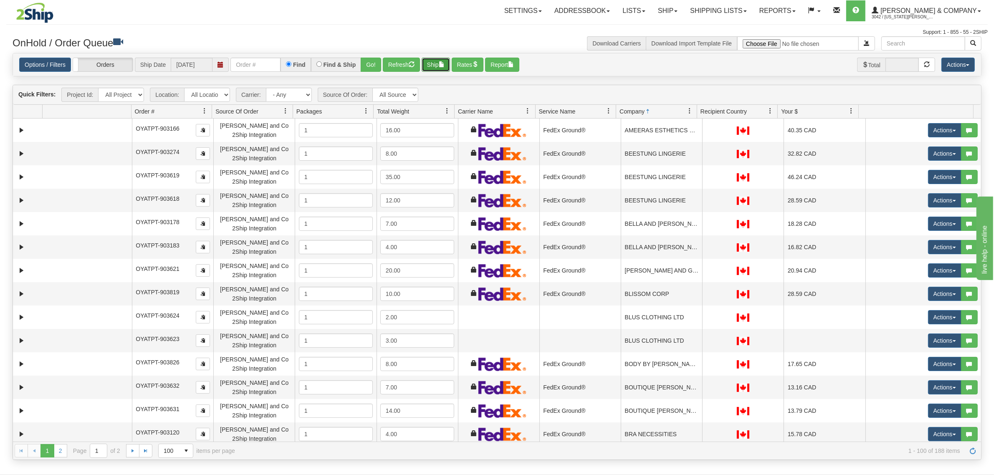
click at [444, 67] on span "button" at bounding box center [442, 64] width 6 height 6
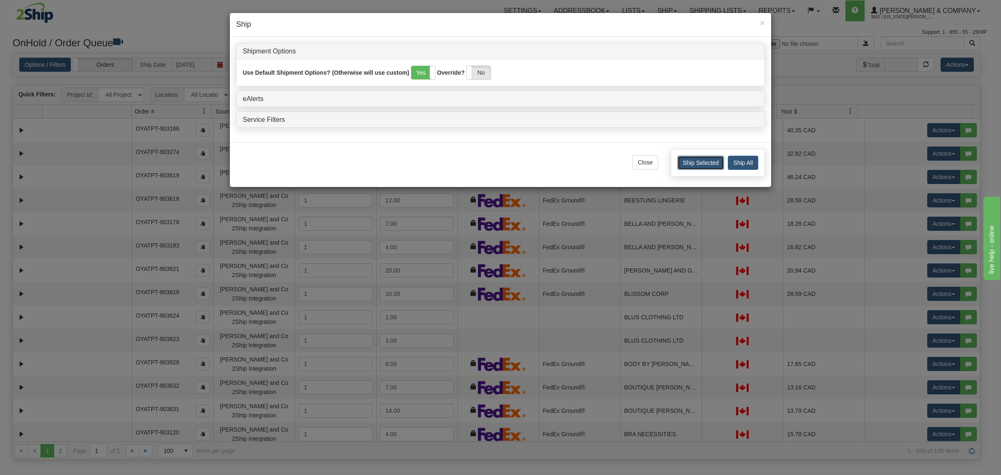
click at [700, 161] on button "Ship Selected" at bounding box center [701, 163] width 47 height 14
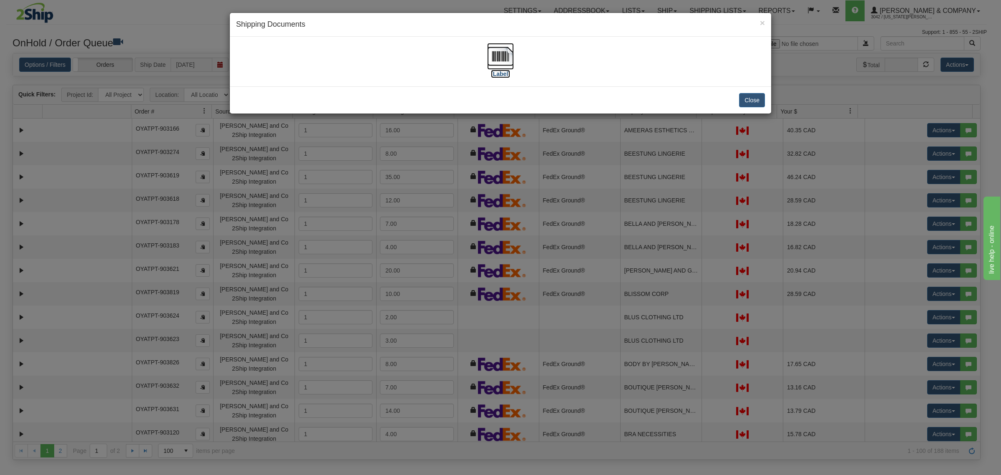
click at [504, 57] on img at bounding box center [500, 56] width 27 height 27
click at [758, 101] on button "Close" at bounding box center [752, 100] width 26 height 14
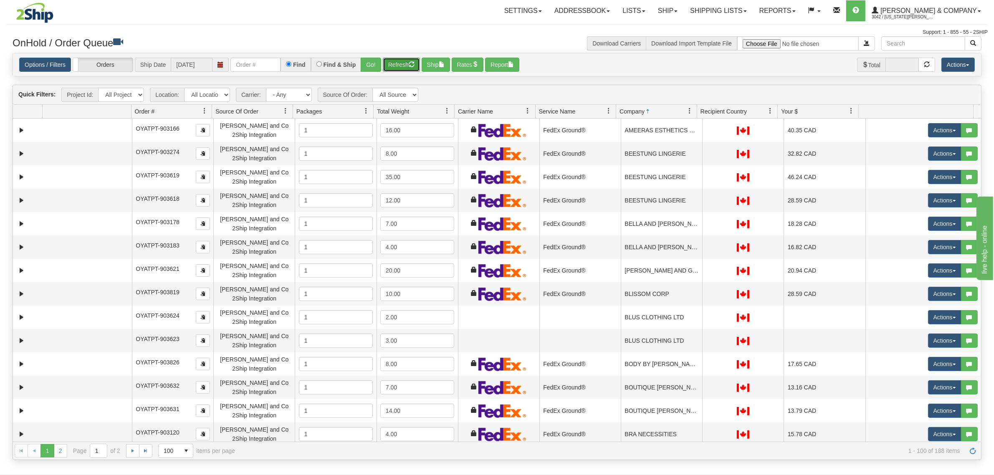
click at [402, 66] on button "Refresh" at bounding box center [401, 65] width 37 height 14
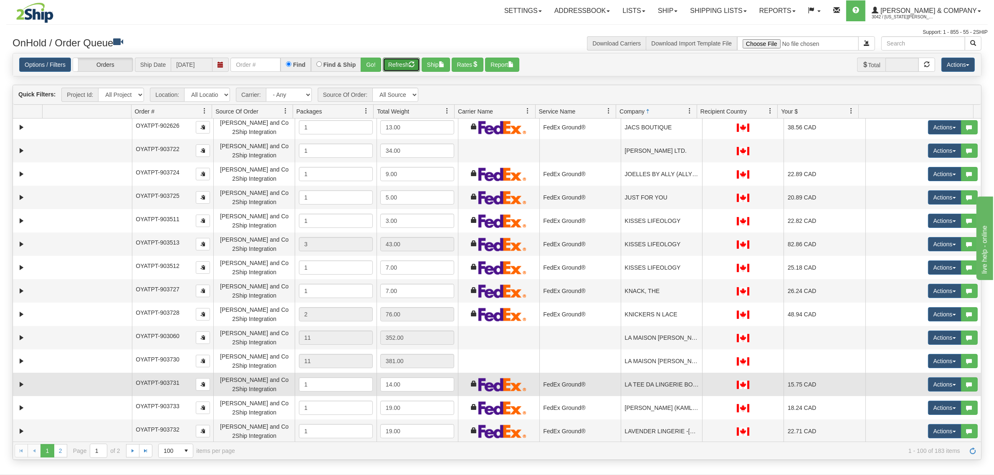
click at [620, 384] on td "LA TEE DA LINGERIE BOUTIQUE" at bounding box center [660, 384] width 81 height 23
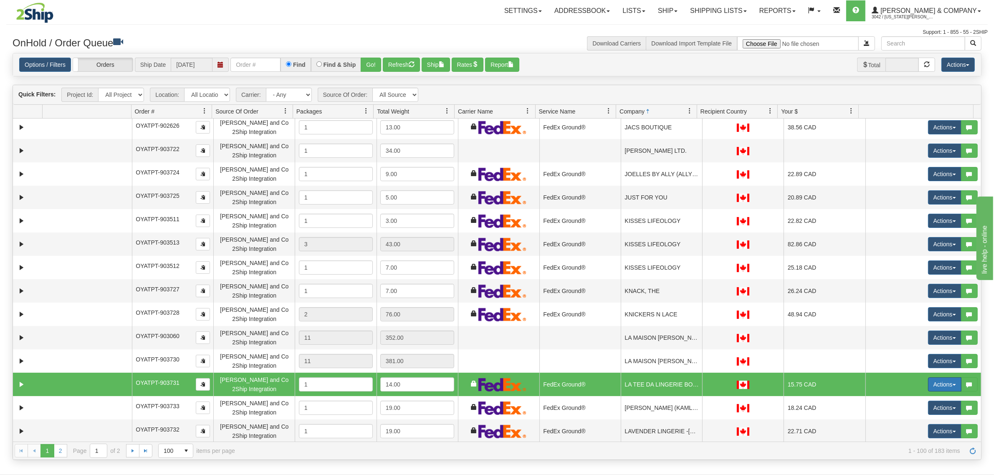
click at [928, 383] on button "Actions" at bounding box center [944, 384] width 33 height 14
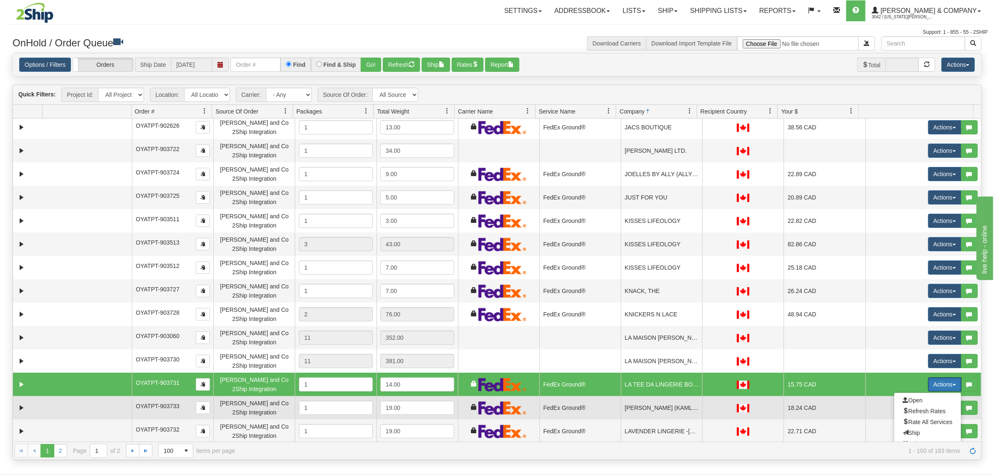
click at [666, 407] on td "LAVENDER LINGERIE (KAMLOOPS)" at bounding box center [660, 407] width 81 height 23
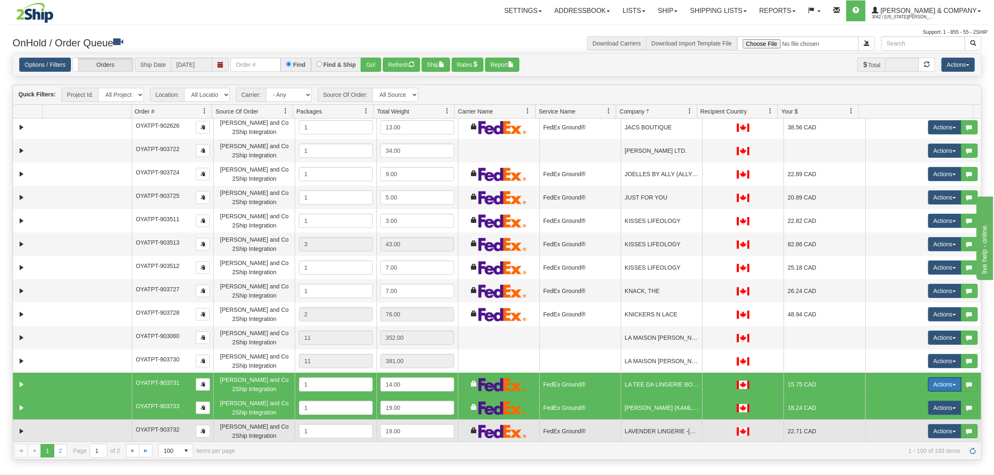
click at [675, 432] on td "LAVENDER LINGERIE -WILLIAMS LAKE" at bounding box center [660, 430] width 81 height 23
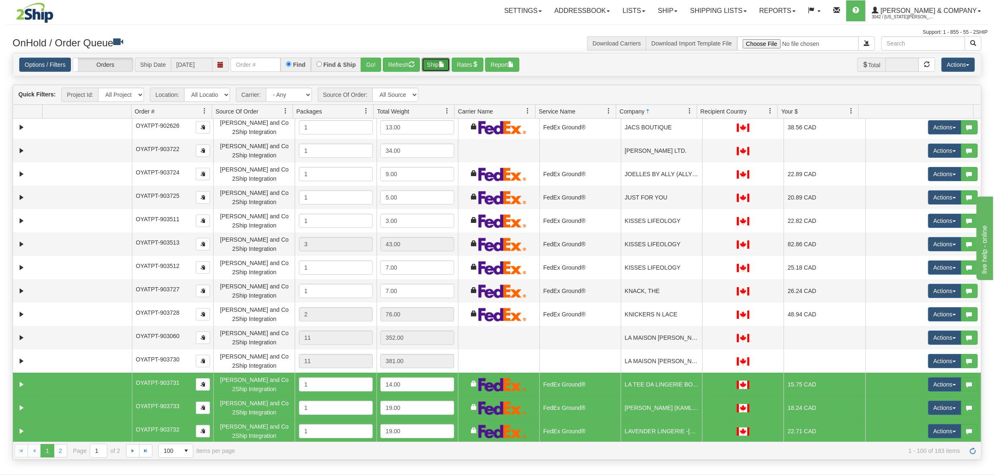
click at [449, 63] on button "Ship" at bounding box center [435, 65] width 28 height 14
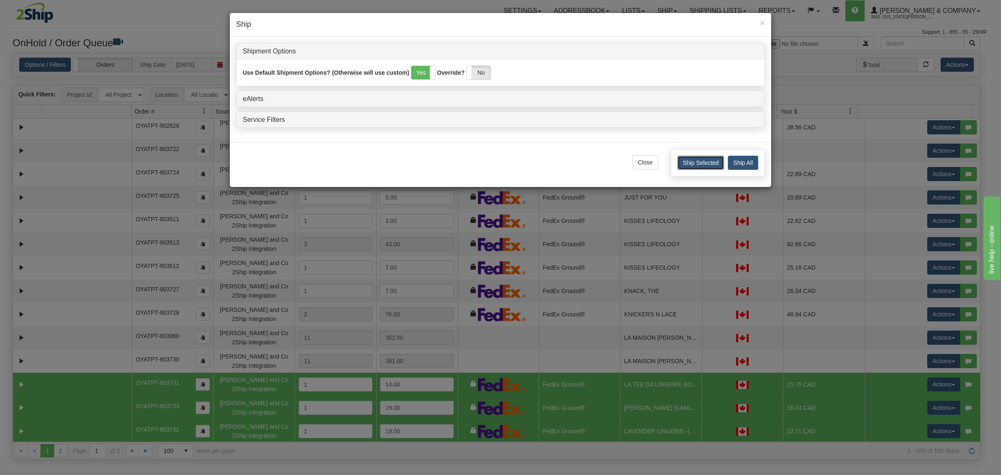
click at [683, 164] on button "Ship Selected" at bounding box center [701, 163] width 47 height 14
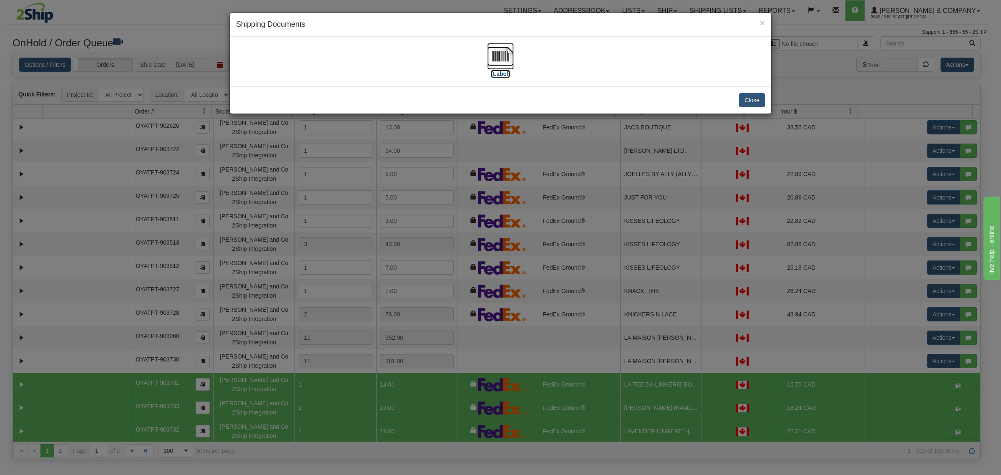
click at [504, 55] on img at bounding box center [500, 56] width 27 height 27
click at [755, 95] on button "Close" at bounding box center [752, 100] width 26 height 14
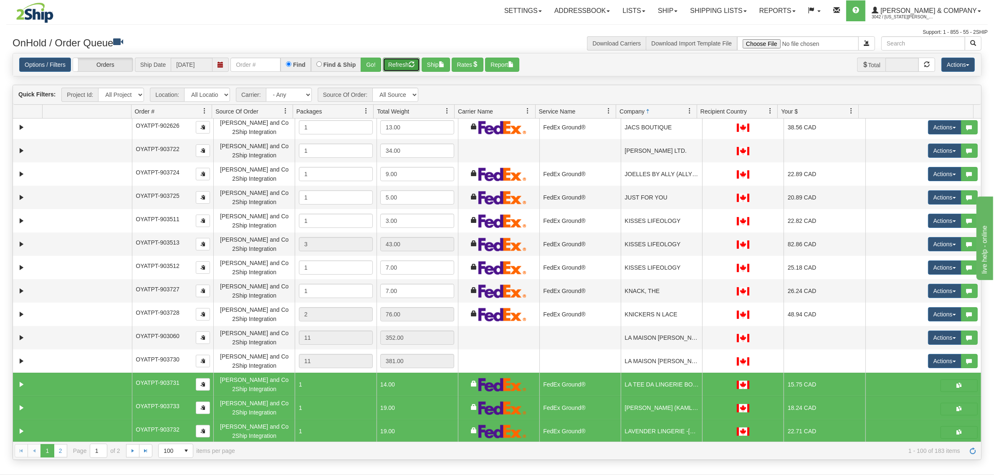
click at [414, 59] on button "Refresh" at bounding box center [401, 65] width 37 height 14
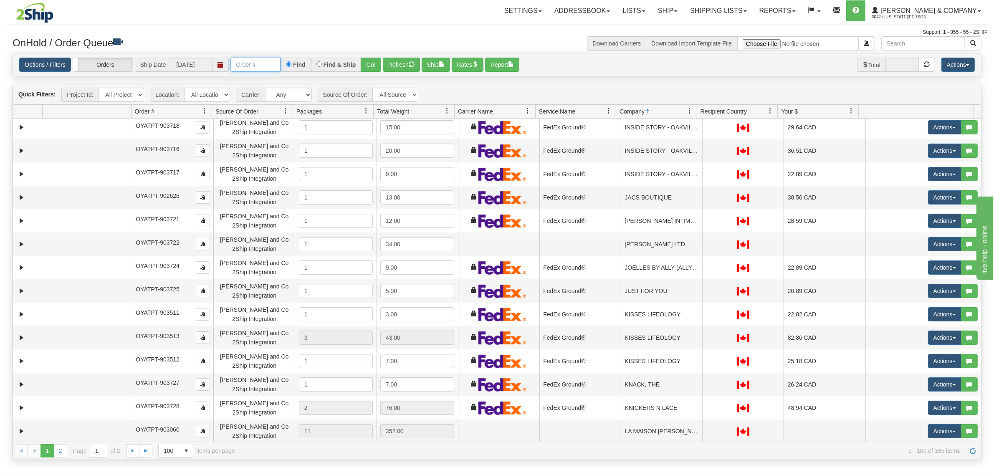
click at [249, 65] on input "text" at bounding box center [255, 65] width 50 height 14
click at [957, 5] on link "Yates & Company 3042 / Montana Yates" at bounding box center [926, 10] width 122 height 21
click at [944, 49] on link "LOG OUT" at bounding box center [944, 50] width 84 height 11
